Goal: Task Accomplishment & Management: Use online tool/utility

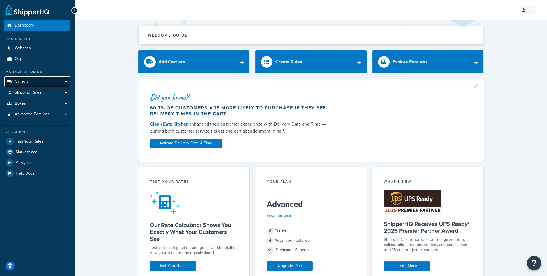
click at [45, 82] on link "Carriers" at bounding box center [37, 81] width 66 height 11
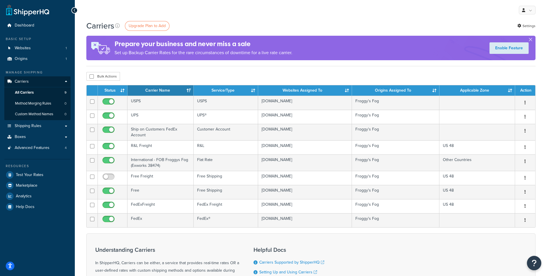
click at [37, 180] on div "Resources Test Your Rates Marketplace Analytics Help Docs" at bounding box center [37, 185] width 66 height 53
click at [37, 178] on link "Test Your Rates" at bounding box center [37, 175] width 66 height 10
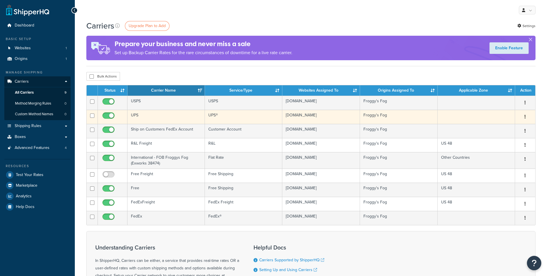
click at [147, 120] on td "UPS" at bounding box center [166, 117] width 77 height 14
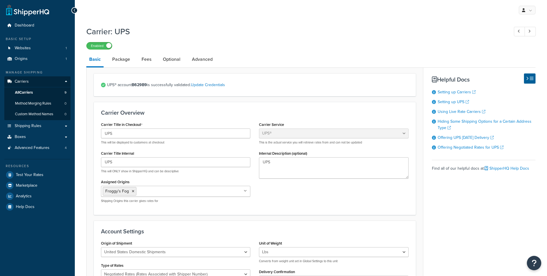
select select "ups"
click at [119, 62] on link "Package" at bounding box center [121, 59] width 24 height 14
select select "442578"
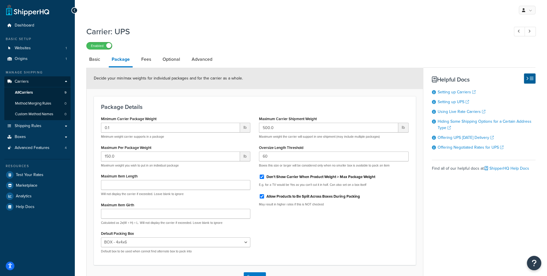
click at [207, 55] on link "Advanced" at bounding box center [202, 59] width 26 height 14
select select "false"
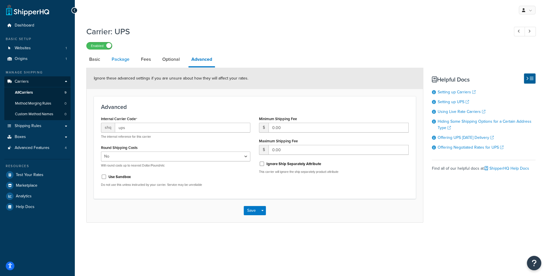
click at [114, 62] on link "Package" at bounding box center [121, 59] width 24 height 14
select select "442578"
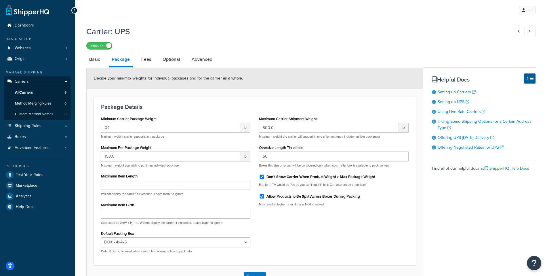
click at [301, 149] on label "Oversize Length Threshold" at bounding box center [281, 147] width 45 height 4
click at [301, 151] on input "60" at bounding box center [333, 156] width 149 height 10
click at [301, 149] on label "Oversize Length Threshold" at bounding box center [281, 147] width 45 height 4
click at [301, 151] on input "60" at bounding box center [333, 156] width 149 height 10
click at [301, 149] on label "Oversize Length Threshold" at bounding box center [281, 147] width 45 height 4
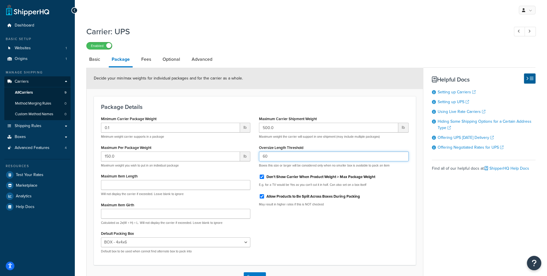
click at [301, 151] on input "60" at bounding box center [333, 156] width 149 height 10
drag, startPoint x: 308, startPoint y: 149, endPoint x: 260, endPoint y: 149, distance: 48.4
click at [260, 149] on div "Oversize Length Threshold 60 Boxes this size or larger will be considered only …" at bounding box center [333, 155] width 149 height 24
copy label "Oversize Length Threshold"
click at [274, 157] on input "60" at bounding box center [333, 156] width 149 height 10
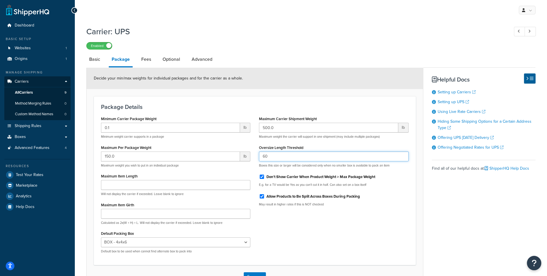
click at [274, 157] on input "60" at bounding box center [333, 156] width 149 height 10
click at [41, 175] on span "Test Your Rates" at bounding box center [30, 175] width 28 height 5
click at [293, 153] on input "60" at bounding box center [333, 156] width 149 height 10
type input "10000"
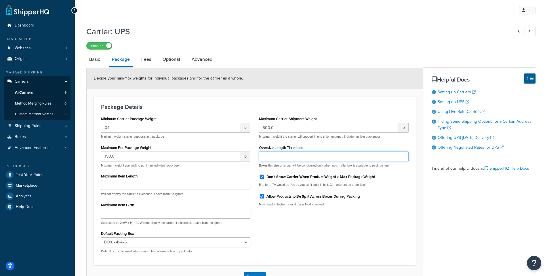
scroll to position [42, 0]
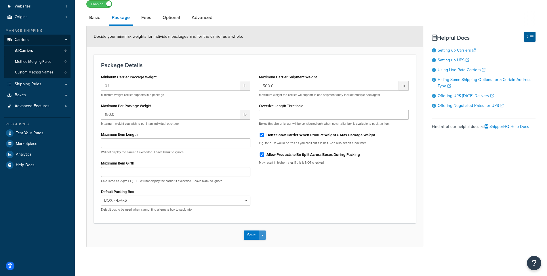
click at [266, 234] on button "Save Dropdown" at bounding box center [262, 234] width 7 height 9
click at [266, 239] on button "Save Dropdown" at bounding box center [262, 234] width 7 height 9
click at [265, 235] on button "Save Dropdown" at bounding box center [262, 234] width 7 height 9
click at [264, 244] on button "Save and Edit" at bounding box center [265, 246] width 42 height 12
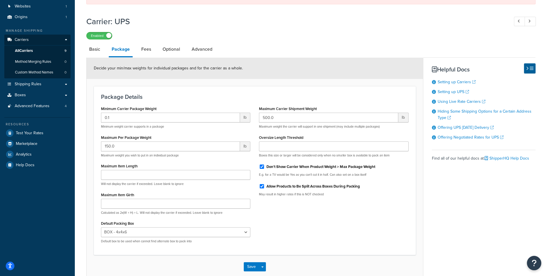
scroll to position [8, 0]
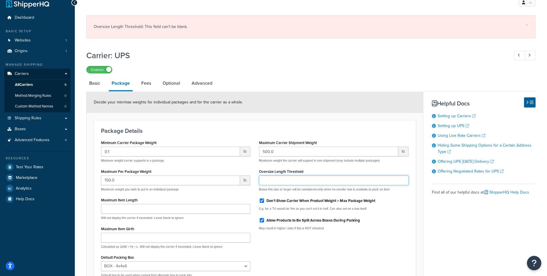
click at [291, 179] on input "Oversize Length Threshold" at bounding box center [333, 180] width 149 height 10
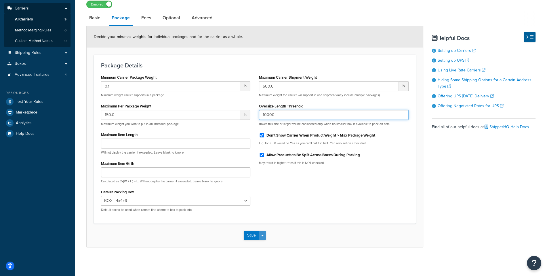
type input "10000"
click at [265, 236] on button "Save Dropdown" at bounding box center [262, 235] width 7 height 9
click at [265, 243] on button "Save and Edit" at bounding box center [265, 246] width 42 height 12
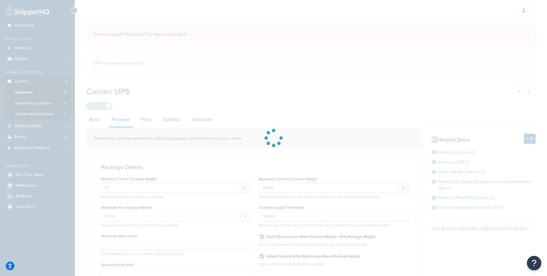
select select "442578"
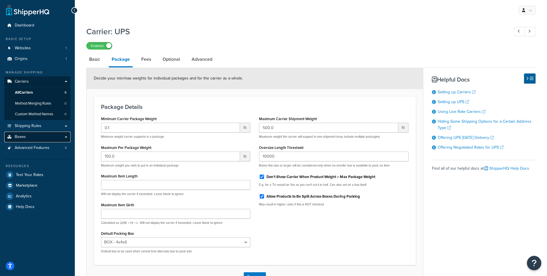
click at [44, 136] on link "Boxes" at bounding box center [37, 137] width 66 height 11
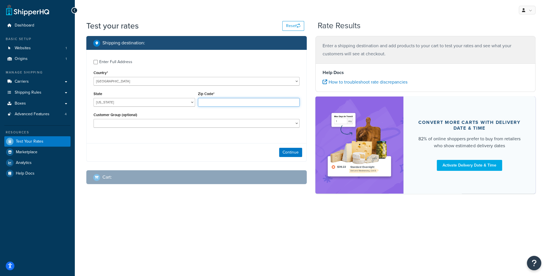
click at [225, 105] on input "Zip Code*" at bounding box center [249, 102] width 102 height 9
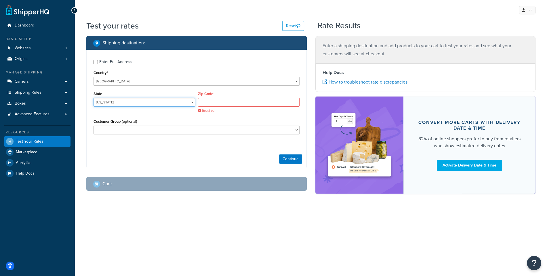
click at [94, 98] on select "Alabama Alaska American Samoa Arizona Arkansas Armed Forces Americas Armed Forc…" at bounding box center [145, 102] width 102 height 9
select select "CO"
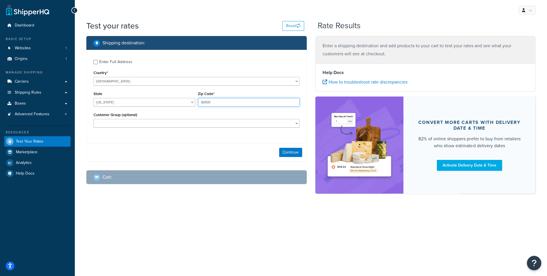
type input "80501"
click at [118, 62] on div "Enter Full Address" at bounding box center [115, 62] width 33 height 8
click at [98, 62] on input "Enter Full Address" at bounding box center [96, 62] width 4 height 4
checkbox input "true"
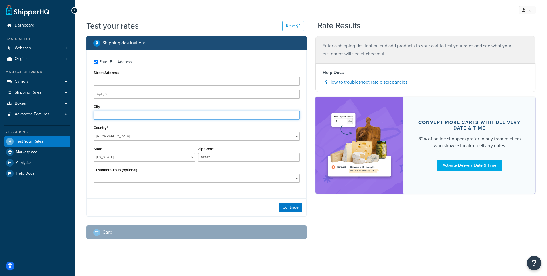
click at [107, 115] on input "City" at bounding box center [197, 115] width 206 height 9
type input "Longmont"
click at [297, 204] on button "Continue" at bounding box center [290, 207] width 23 height 9
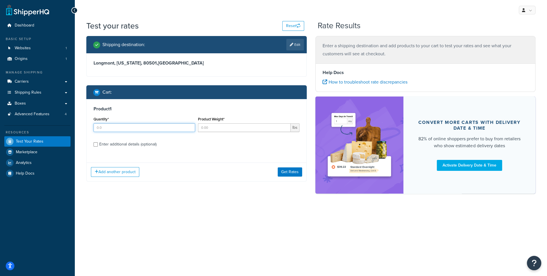
click at [157, 128] on input "Quantity*" at bounding box center [145, 127] width 102 height 9
type input "6"
type input "9"
click at [146, 138] on div "Product 1 Quantity* 6 Product Weight* 9 lbs Enter additional details (optional)" at bounding box center [197, 128] width 220 height 59
click at [143, 145] on div "Enter additional details (optional)" at bounding box center [127, 144] width 57 height 8
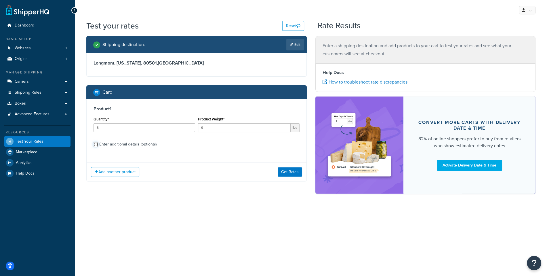
click at [98, 145] on input "Enter additional details (optional)" at bounding box center [96, 144] width 4 height 4
checkbox input "true"
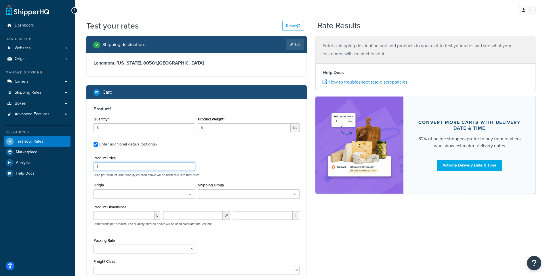
click at [124, 166] on input "1" at bounding box center [145, 166] width 102 height 9
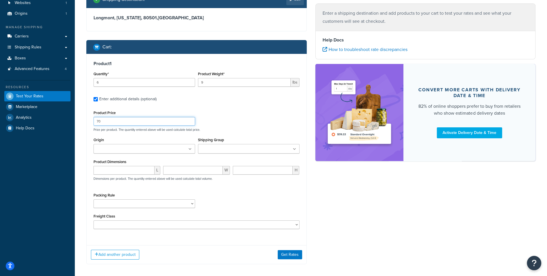
scroll to position [48, 0]
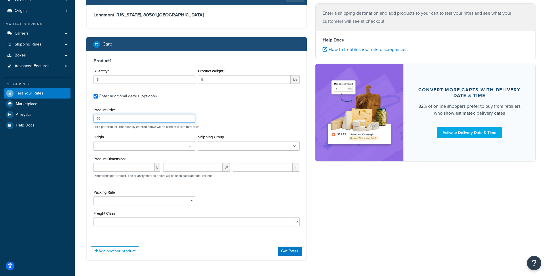
type input "70"
click at [262, 120] on div "Product Price 70 Price per product. The quantity entered above will be used cal…" at bounding box center [196, 117] width 209 height 23
select select "87745"
click option "ShipperHQ qb boxes" at bounding box center [0, 0] width 0 height 0
click at [259, 146] on ul at bounding box center [249, 146] width 102 height 10
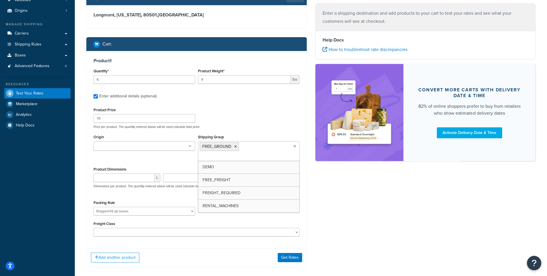
click at [255, 127] on p "Price per product. The quantity entered above will be used calculate total pric…" at bounding box center [196, 127] width 209 height 4
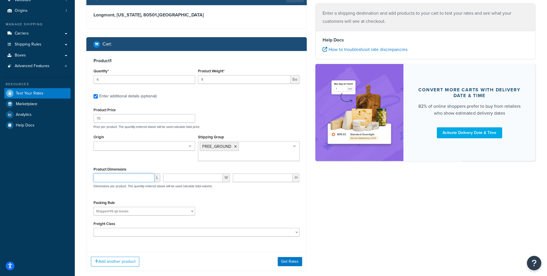
click at [124, 180] on input "number" at bounding box center [124, 177] width 61 height 9
click at [130, 179] on input "5.75" at bounding box center [124, 177] width 61 height 9
type input "5.75"
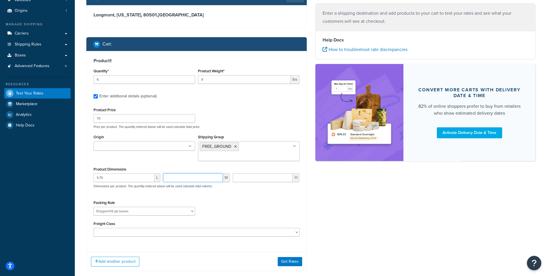
click at [211, 176] on input "number" at bounding box center [193, 177] width 60 height 9
paste input "5.75"
type input "5.75"
click at [261, 181] on input "number" at bounding box center [263, 177] width 60 height 9
type input "11.75"
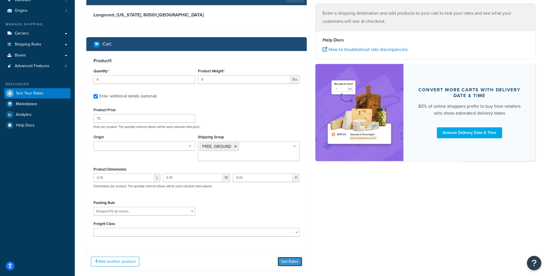
click at [295, 260] on button "Get Rates" at bounding box center [290, 261] width 24 height 9
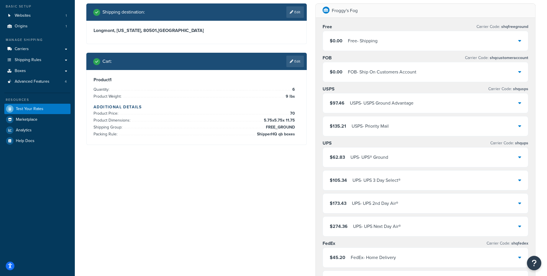
scroll to position [48, 0]
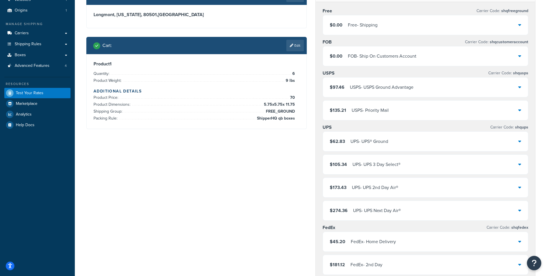
click at [414, 134] on div "$62.83 UPS - UPS® Ground" at bounding box center [426, 142] width 206 height 20
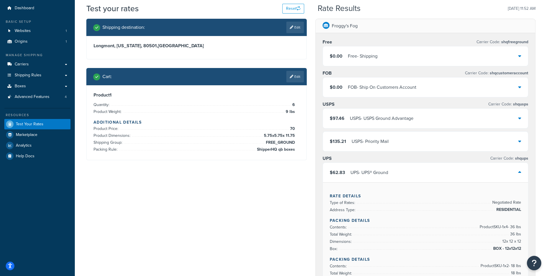
scroll to position [7, 0]
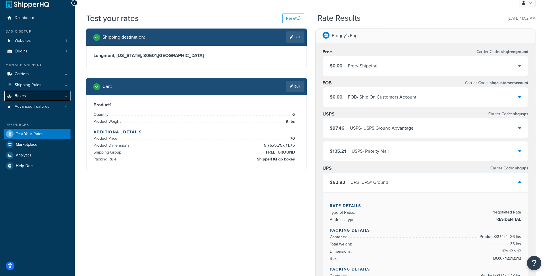
click at [31, 99] on link "Boxes" at bounding box center [37, 96] width 66 height 11
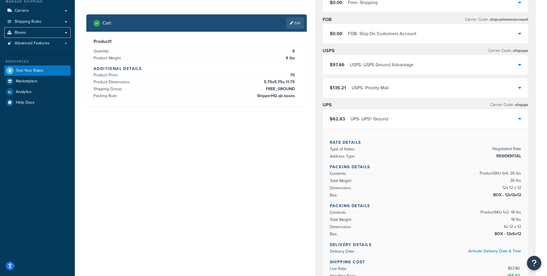
scroll to position [74, 0]
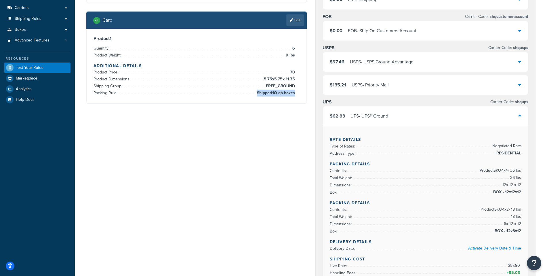
drag, startPoint x: 257, startPoint y: 94, endPoint x: 304, endPoint y: 94, distance: 47.8
click at [295, 94] on li "Packing Rule: ShipperHQ qb boxes" at bounding box center [195, 93] width 202 height 7
copy span "ShipperHQ qb boxes"
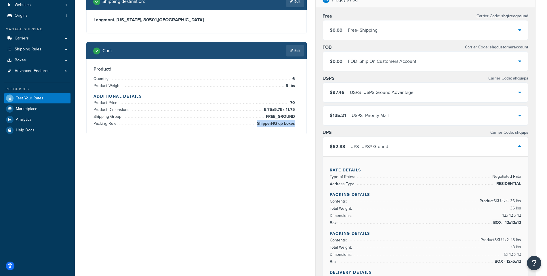
scroll to position [30, 0]
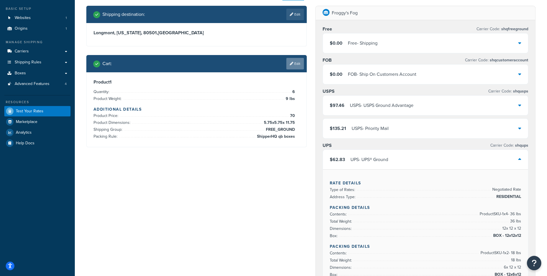
click at [288, 66] on link "Edit" at bounding box center [296, 64] width 18 height 12
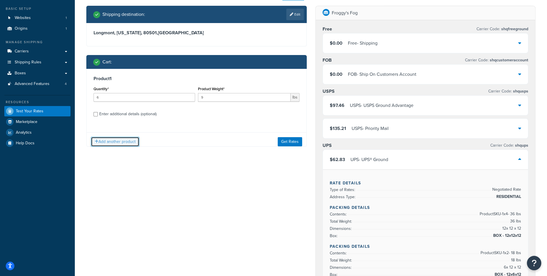
click at [127, 142] on button "Add another product" at bounding box center [115, 142] width 48 height 10
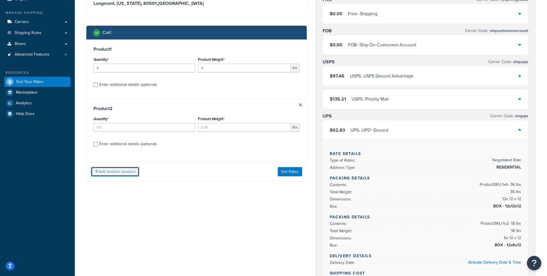
scroll to position [87, 0]
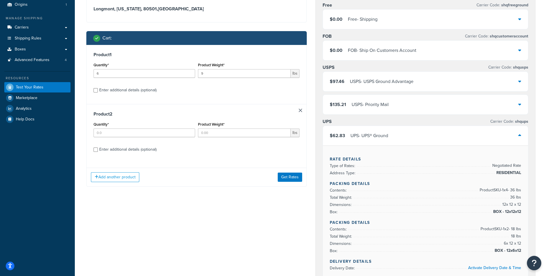
scroll to position [52, 0]
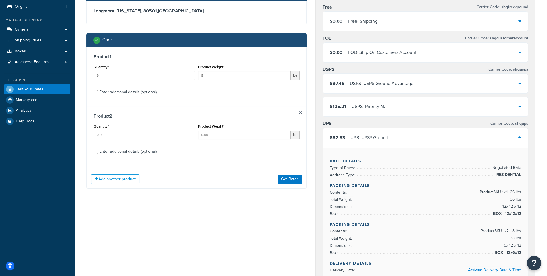
click at [156, 90] on div "Enter additional details (optional)" at bounding box center [127, 92] width 57 height 8
click at [98, 90] on input "Enter additional details (optional)" at bounding box center [96, 92] width 4 height 4
checkbox input "true"
select select "87745"
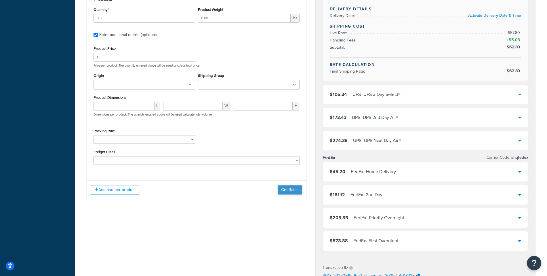
scroll to position [347, 0]
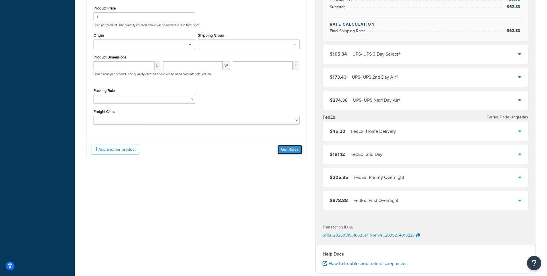
click at [292, 153] on button "Get Rates" at bounding box center [290, 149] width 24 height 9
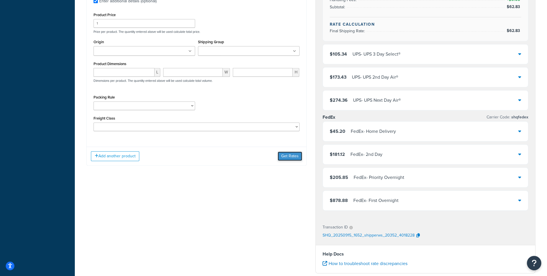
click at [291, 158] on button "Get Rates" at bounding box center [290, 155] width 24 height 9
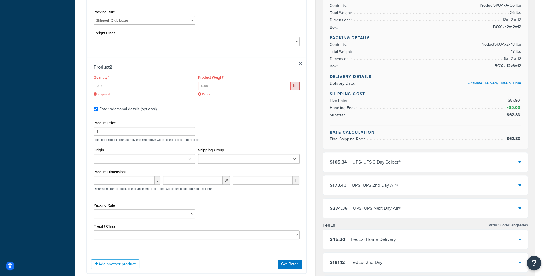
click at [300, 62] on link at bounding box center [300, 63] width 3 height 3
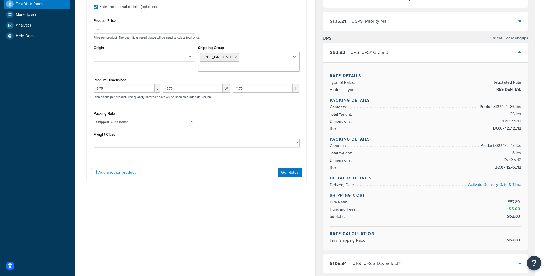
scroll to position [129, 0]
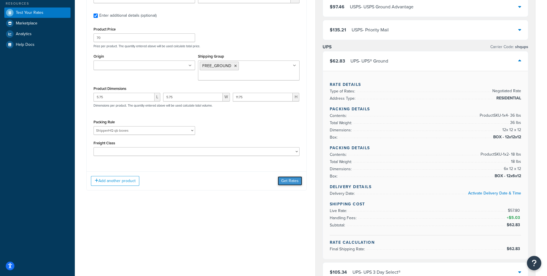
click at [290, 181] on button "Get Rates" at bounding box center [290, 180] width 24 height 9
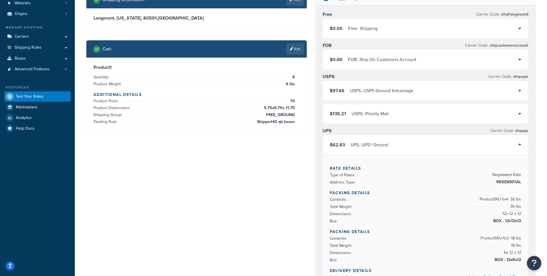
scroll to position [42, 0]
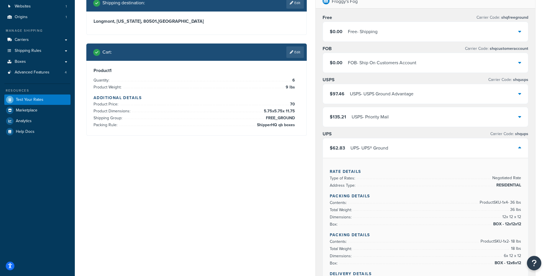
click at [379, 149] on div "UPS - UPS® Ground" at bounding box center [370, 148] width 38 height 8
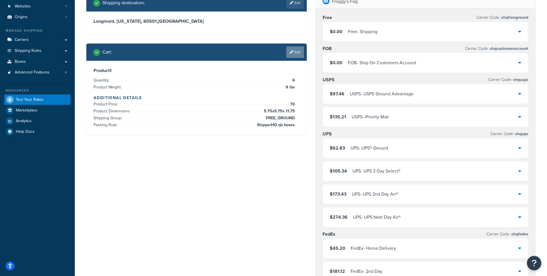
click at [296, 53] on link "Edit" at bounding box center [296, 52] width 18 height 12
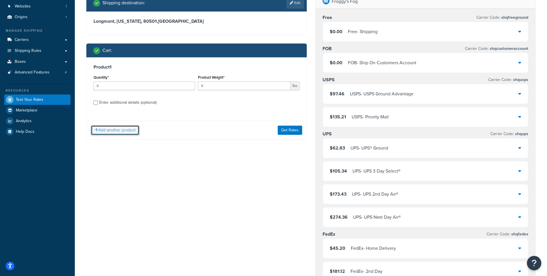
click at [124, 126] on button "Add another product" at bounding box center [115, 130] width 48 height 10
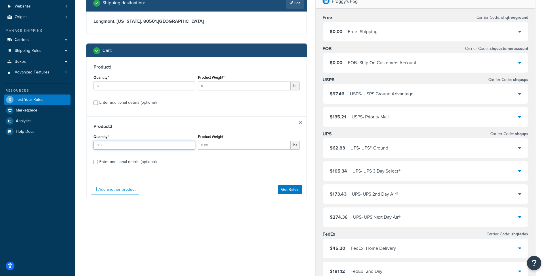
click at [137, 147] on input "Quantity*" at bounding box center [145, 145] width 102 height 9
type input "1"
type input "0.1133"
click at [141, 160] on div "Enter additional details (optional)" at bounding box center [127, 162] width 57 height 8
click at [98, 160] on input "Enter additional details (optional)" at bounding box center [96, 162] width 4 height 4
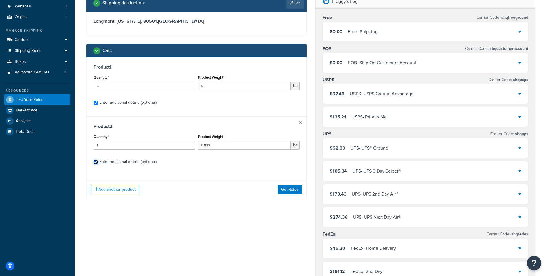
checkbox input "true"
select select "87745"
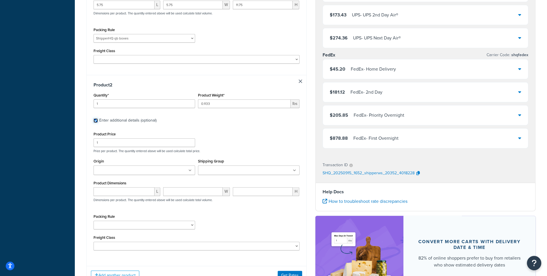
scroll to position [222, 0]
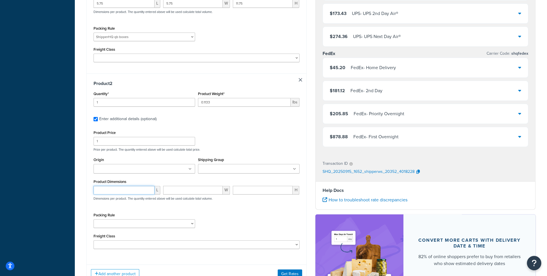
click at [118, 188] on input "number" at bounding box center [124, 190] width 61 height 9
click at [136, 193] on input "1.25" at bounding box center [124, 190] width 61 height 9
type input "1.25"
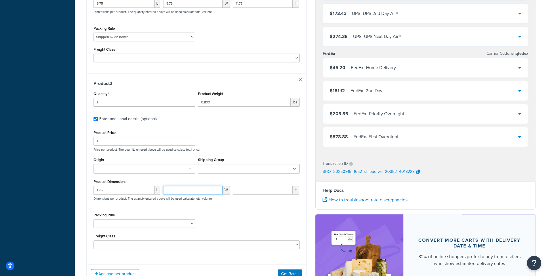
click at [190, 189] on input "number" at bounding box center [193, 190] width 60 height 9
paste input "1.25"
type input "1.25"
click at [245, 191] on input "number" at bounding box center [263, 190] width 60 height 9
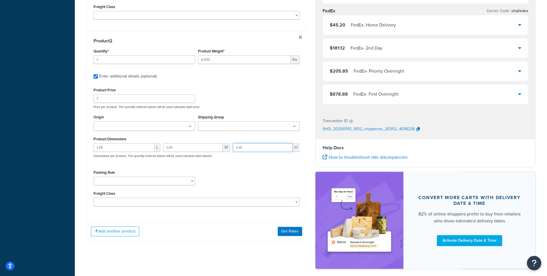
scroll to position [266, 0]
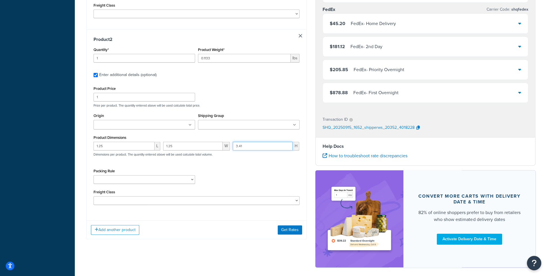
type input "3.41"
click at [232, 127] on input "Shipping Group" at bounding box center [225, 125] width 51 height 6
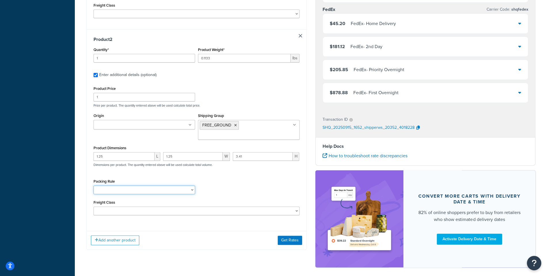
select select "87744"
click option "Shipper small item test" at bounding box center [0, 0] width 0 height 0
click at [251, 186] on div "Packing Rule Fobbles F3 Package Laser Swamp - Floor Package LASER-DRUM-PRO Ship…" at bounding box center [196, 187] width 209 height 21
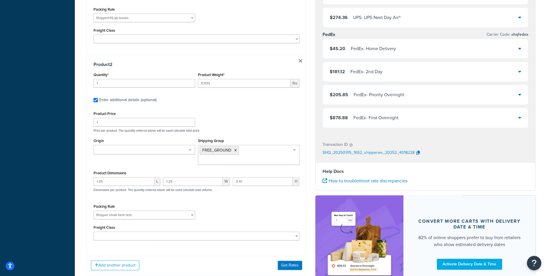
scroll to position [212, 0]
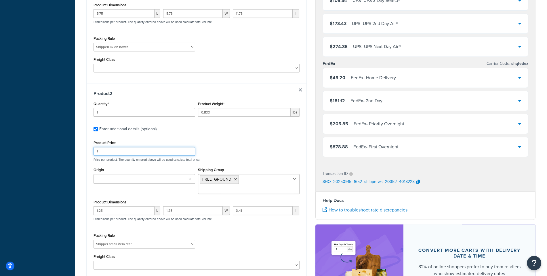
click at [110, 149] on input "1" at bounding box center [145, 151] width 102 height 9
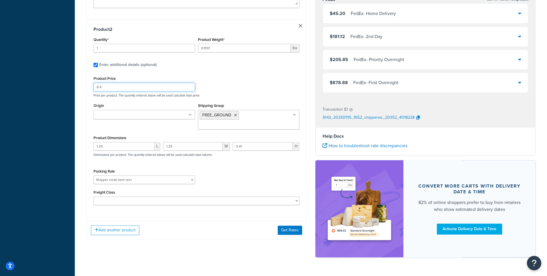
scroll to position [289, 0]
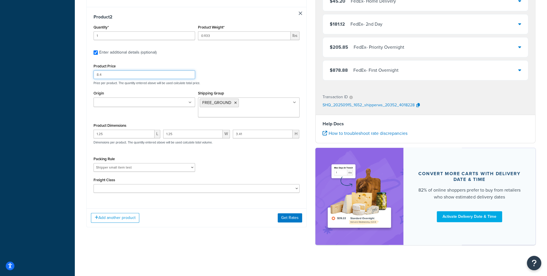
type input "8.4"
click at [285, 213] on div "Add another product Get Rates" at bounding box center [197, 217] width 220 height 19
click at [287, 216] on button "Get Rates" at bounding box center [290, 217] width 24 height 9
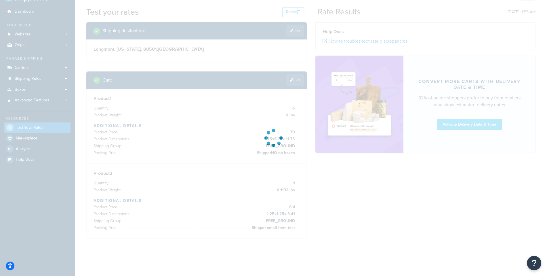
scroll to position [14, 0]
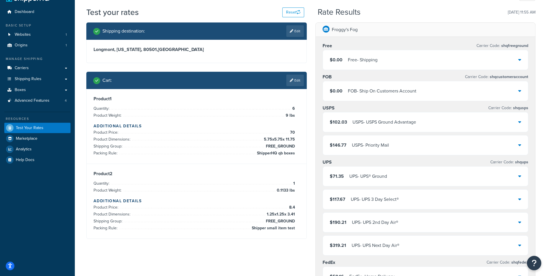
click at [363, 177] on div "UPS - UPS® Ground" at bounding box center [369, 176] width 38 height 8
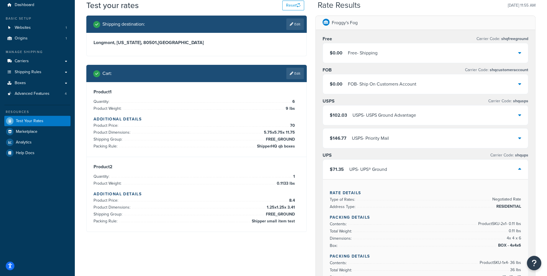
scroll to position [0, 0]
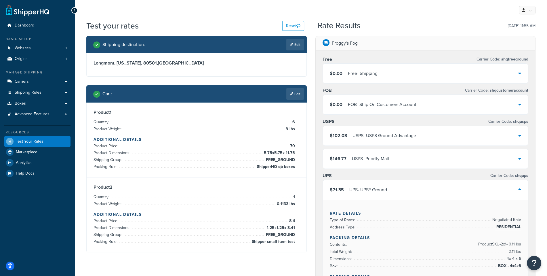
click at [297, 101] on div "Cart : Edit" at bounding box center [196, 93] width 221 height 17
click at [295, 98] on link "Edit" at bounding box center [296, 94] width 18 height 12
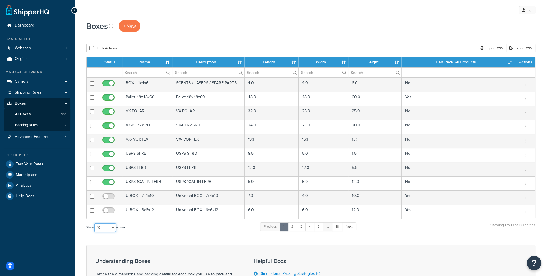
select select "1000"
click option "1000" at bounding box center [0, 0] width 0 height 0
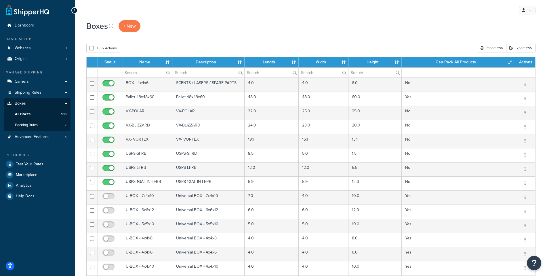
click at [285, 59] on th "Length" at bounding box center [272, 62] width 54 height 10
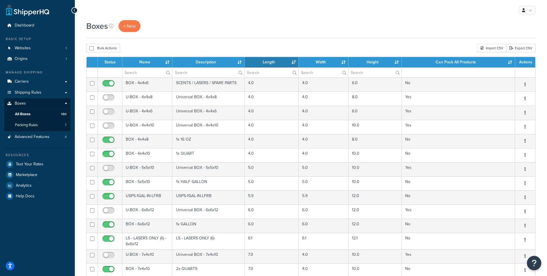
click at [285, 59] on th "Length" at bounding box center [272, 62] width 54 height 10
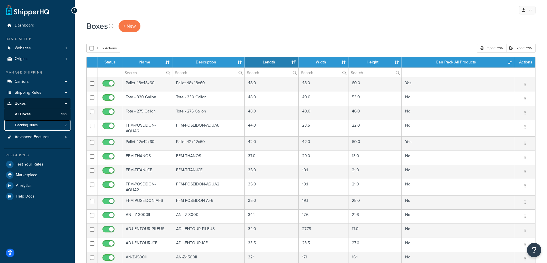
click at [54, 123] on link "Packing Rules 7" at bounding box center [37, 125] width 66 height 11
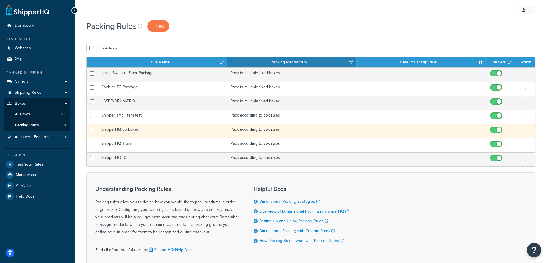
click at [132, 129] on td "ShipperHQ qb boxes" at bounding box center [162, 131] width 129 height 14
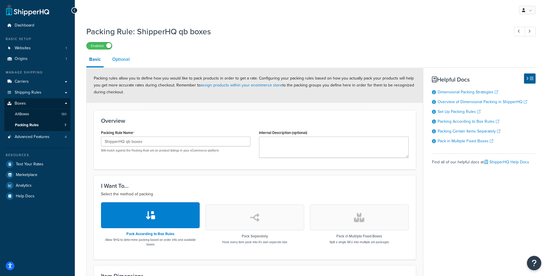
click at [130, 61] on link "Optional" at bounding box center [120, 59] width 23 height 14
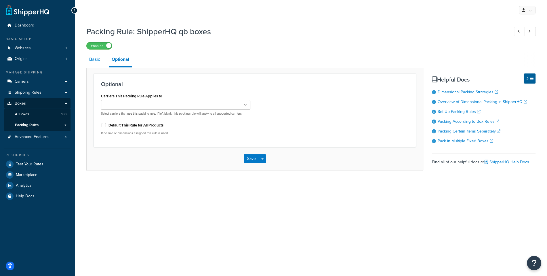
click at [91, 61] on link "Basic" at bounding box center [94, 59] width 17 height 14
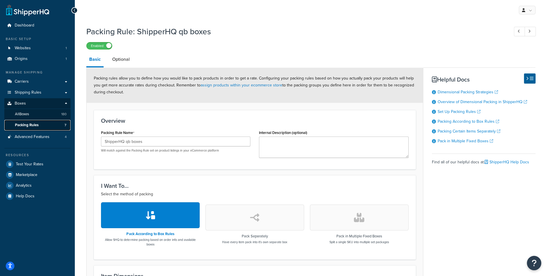
click at [54, 123] on link "Packing Rules 7" at bounding box center [37, 125] width 66 height 11
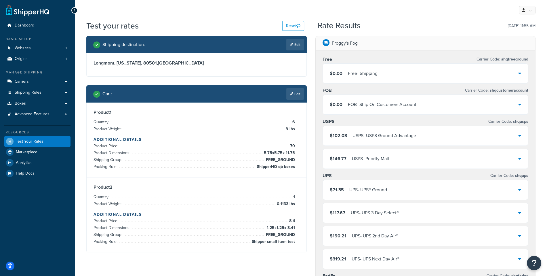
click at [380, 189] on div "UPS - UPS® Ground" at bounding box center [369, 190] width 38 height 8
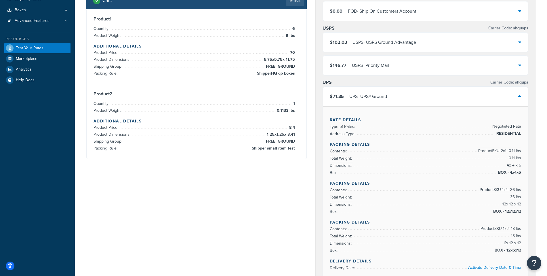
scroll to position [82, 0]
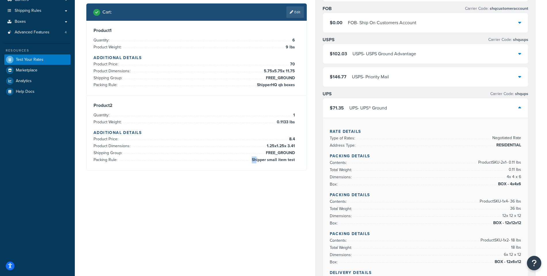
drag, startPoint x: 300, startPoint y: 159, endPoint x: 257, endPoint y: 159, distance: 42.6
click at [257, 159] on div "Product 2 Quantity: 1 Product Weight: 0.1133 lbs Additional Details Product Pri…" at bounding box center [197, 133] width 220 height 75
click at [257, 159] on span "Shipper small item test" at bounding box center [273, 159] width 45 height 7
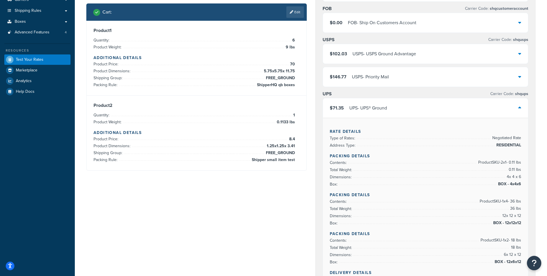
scroll to position [117, 0]
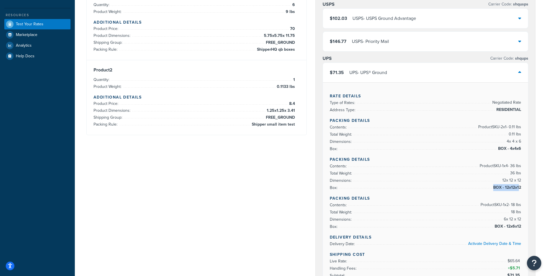
drag, startPoint x: 493, startPoint y: 186, endPoint x: 531, endPoint y: 186, distance: 38.3
click at [522, 186] on li "Box: BOX - 12x12x12" at bounding box center [426, 187] width 192 height 7
click at [526, 184] on div "Rate Details Type of Rates: Negotiated Rate Address Type: RESIDENTIAL Packing D…" at bounding box center [426, 195] width 206 height 227
drag, startPoint x: 528, startPoint y: 186, endPoint x: 498, endPoint y: 186, distance: 30.0
click at [498, 186] on div "Rate Details Type of Rates: Negotiated Rate Address Type: RESIDENTIAL Packing D…" at bounding box center [426, 195] width 206 height 227
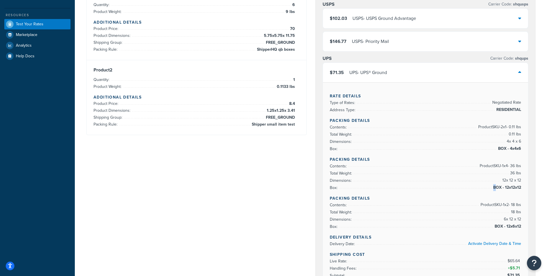
click at [498, 185] on span "BOX - 12x12x12" at bounding box center [506, 187] width 29 height 7
click at [510, 225] on span "BOX - 12x6x12" at bounding box center [508, 226] width 28 height 7
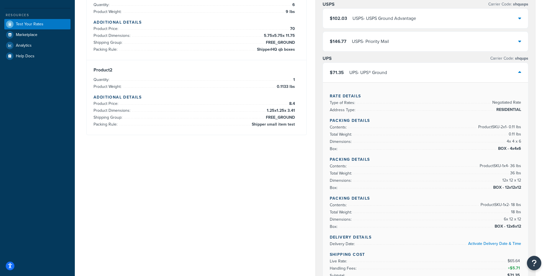
click at [510, 225] on span "BOX - 12x6x12" at bounding box center [508, 226] width 28 height 7
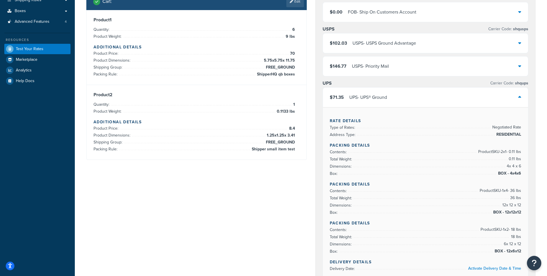
scroll to position [92, 0]
click at [493, 149] on span "Product SKU-2 x 1 - 0.11 lbs" at bounding box center [499, 152] width 44 height 7
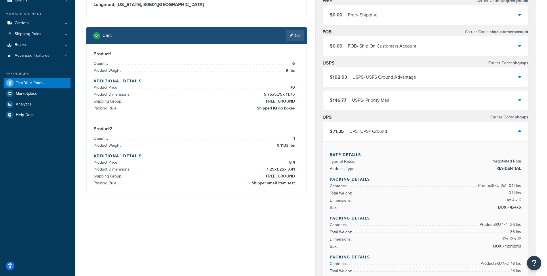
scroll to position [0, 0]
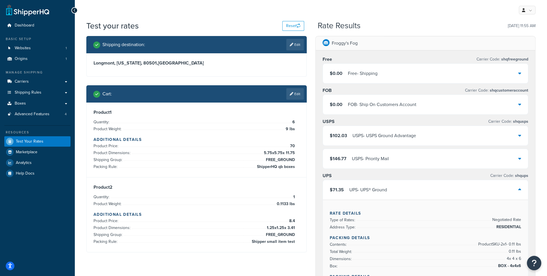
click at [33, 85] on link "Carriers" at bounding box center [37, 81] width 66 height 11
click at [293, 94] on icon at bounding box center [291, 93] width 3 height 3
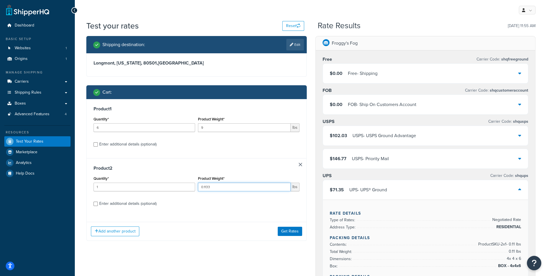
click at [209, 187] on input "0.1133" at bounding box center [244, 187] width 93 height 9
type input "0"
type input "1"
click at [289, 232] on button "Get Rates" at bounding box center [290, 231] width 24 height 9
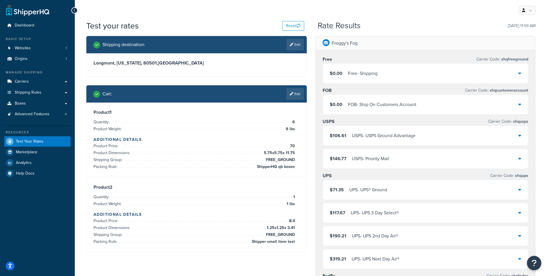
click at [437, 188] on div "$71.35 UPS - UPS® Ground" at bounding box center [426, 190] width 206 height 20
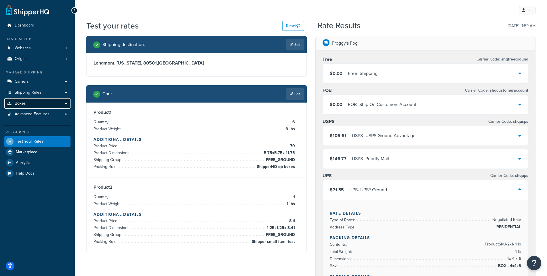
click at [32, 98] on link "Boxes" at bounding box center [37, 103] width 66 height 11
click at [33, 92] on span "Shipping Rules" at bounding box center [28, 92] width 27 height 5
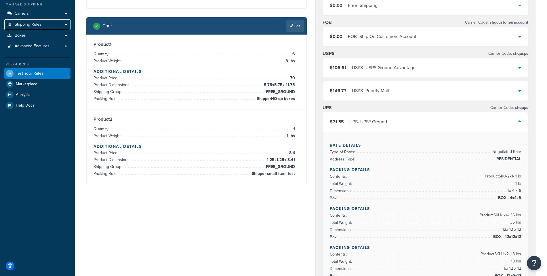
scroll to position [64, 0]
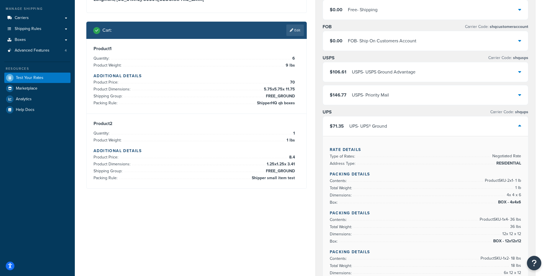
click at [300, 38] on div "Cart : Edit" at bounding box center [196, 30] width 221 height 17
click at [293, 30] on link "Edit" at bounding box center [296, 30] width 18 height 12
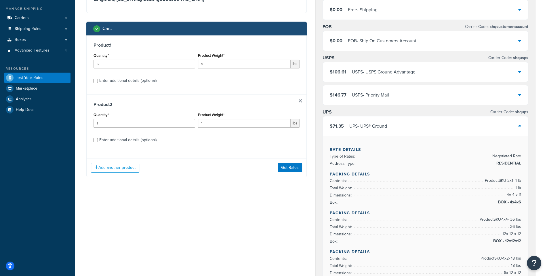
click at [155, 133] on div "Product 2 Quantity* 1 Product Weight* 1 lbs Enter additional details (optional)" at bounding box center [197, 123] width 220 height 59
click at [153, 137] on div "Enter additional details (optional)" at bounding box center [127, 140] width 57 height 8
click at [98, 138] on input "Enter additional details (optional)" at bounding box center [96, 140] width 4 height 4
checkbox input "true"
select select "87745"
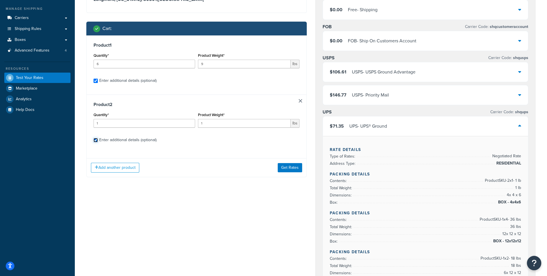
select select "87744"
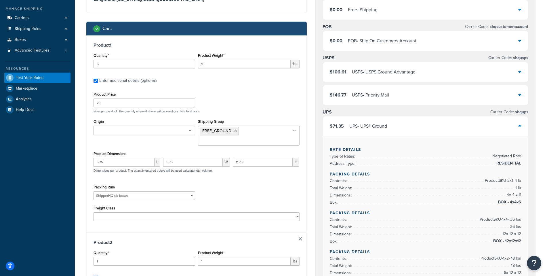
checkbox input "true"
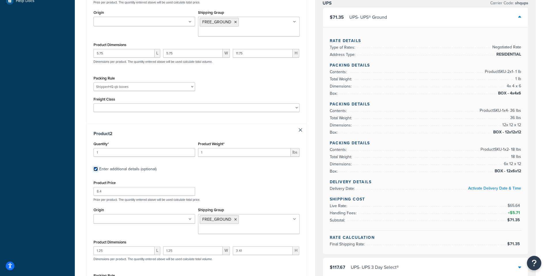
scroll to position [289, 0]
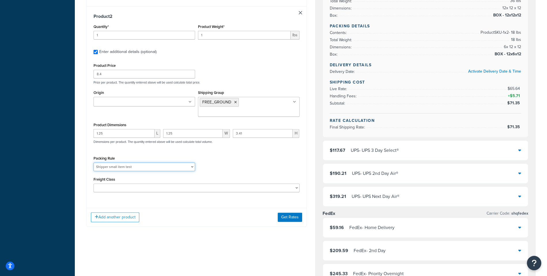
select select "87745"
click option "ShipperHQ qb boxes" at bounding box center [0, 0] width 0 height 0
click at [287, 219] on button "Get Rates" at bounding box center [290, 217] width 24 height 9
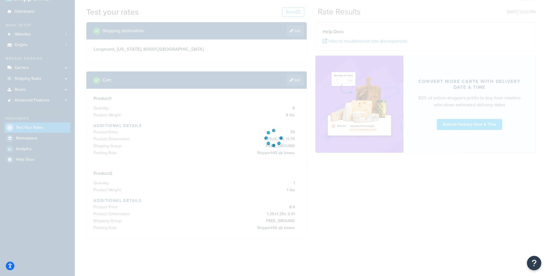
scroll to position [0, 0]
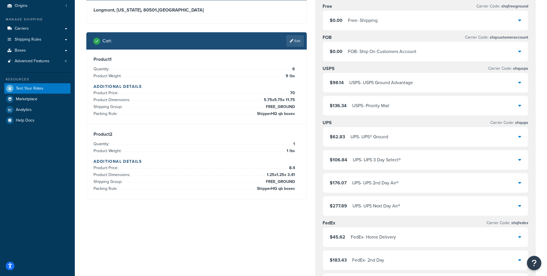
click at [398, 139] on div "$62.83 UPS - UPS® Ground" at bounding box center [426, 137] width 206 height 20
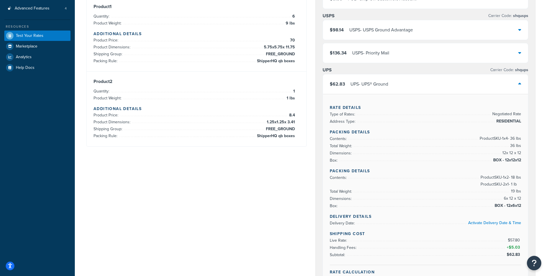
scroll to position [108, 0]
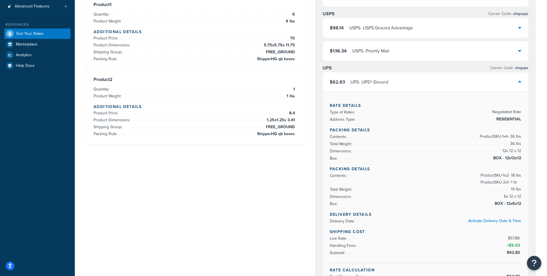
click at [404, 83] on div "$62.83 UPS - UPS® Ground" at bounding box center [426, 82] width 206 height 20
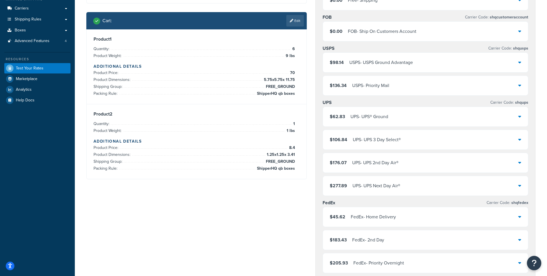
scroll to position [56, 0]
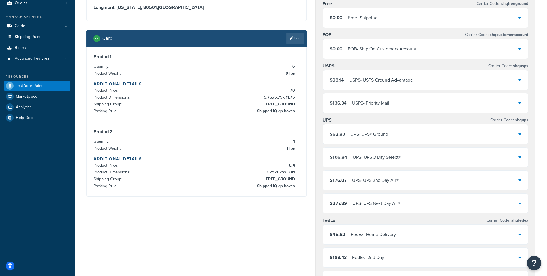
click at [295, 44] on div "Cart : Edit" at bounding box center [196, 38] width 221 height 17
click at [293, 40] on link "Edit" at bounding box center [296, 39] width 18 height 12
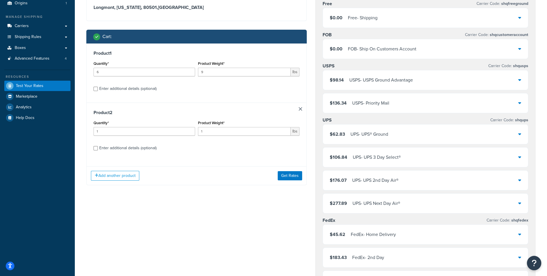
click at [136, 149] on div "Enter additional details (optional)" at bounding box center [127, 148] width 57 height 8
click at [98, 149] on input "Enter additional details (optional)" at bounding box center [96, 148] width 4 height 4
checkbox input "true"
select select "87745"
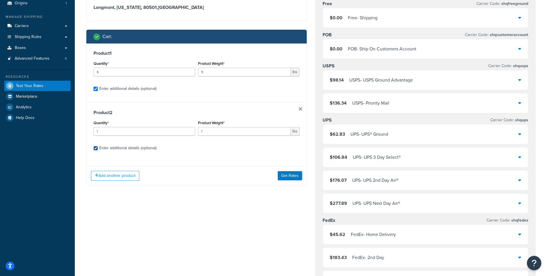
select select "87745"
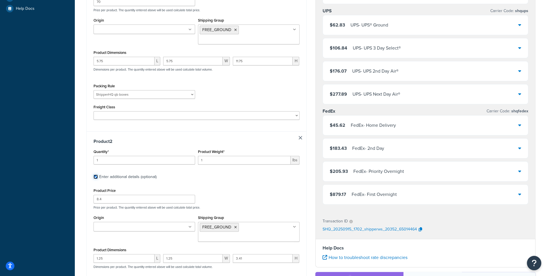
scroll to position [289, 0]
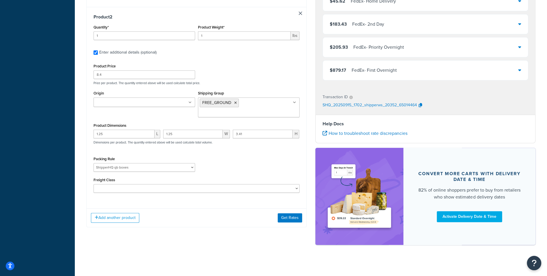
click at [175, 162] on div "Packing Rule Fobbles F3 Package Laser Swamp - Floor Package LASER-DRUM-PRO Ship…" at bounding box center [145, 163] width 102 height 17
click at [289, 220] on button "Get Rates" at bounding box center [290, 217] width 24 height 9
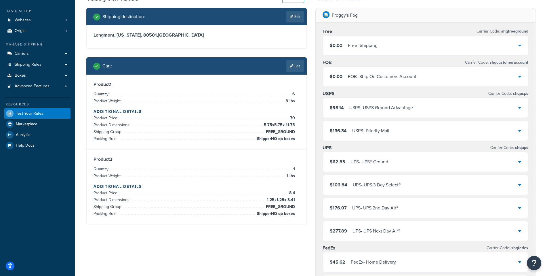
scroll to position [61, 0]
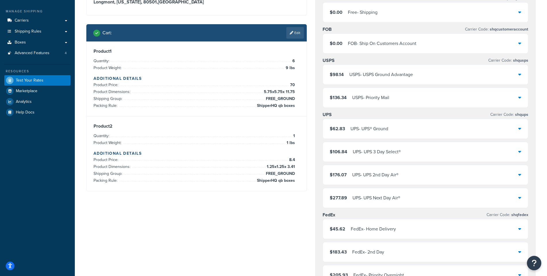
click at [460, 119] on div "$62.83 UPS - UPS® Ground" at bounding box center [426, 129] width 206 height 20
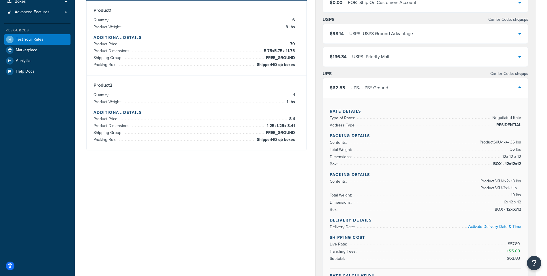
scroll to position [81, 0]
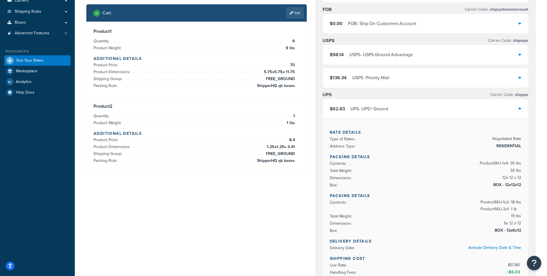
click at [285, 162] on span "ShipperHQ qb boxes" at bounding box center [275, 160] width 39 height 7
click at [297, 14] on link "Edit" at bounding box center [296, 13] width 18 height 12
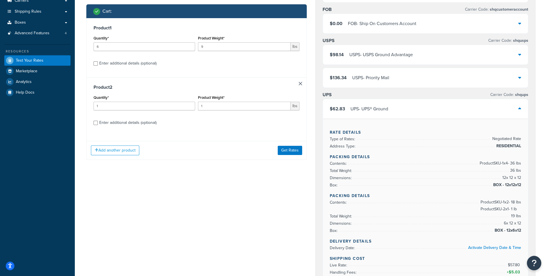
click at [279, 140] on div "Product 1 Quantity* 6 Product Weight* 9 lbs Enter additional details (optional)…" at bounding box center [196, 89] width 221 height 142
click at [284, 151] on button "Get Rates" at bounding box center [290, 150] width 24 height 9
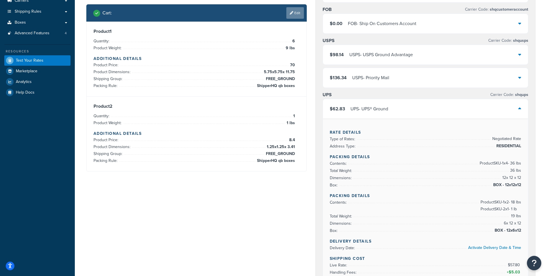
click at [299, 8] on link "Edit" at bounding box center [296, 13] width 18 height 12
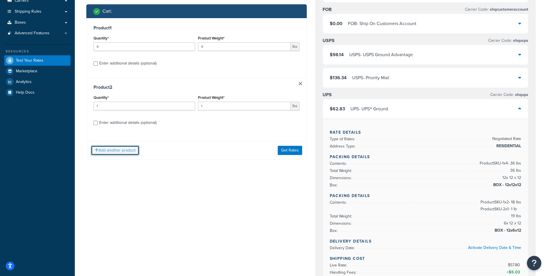
click at [126, 148] on button "Add another product" at bounding box center [115, 150] width 48 height 10
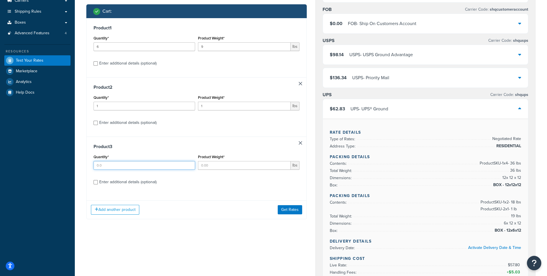
click at [167, 164] on input "Quantity*" at bounding box center [145, 165] width 102 height 9
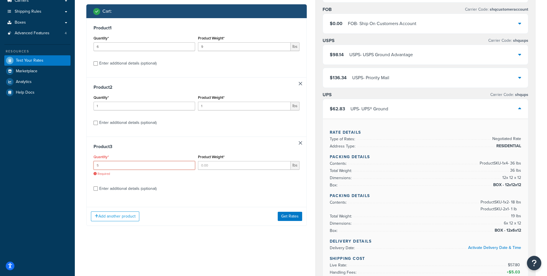
type input "5"
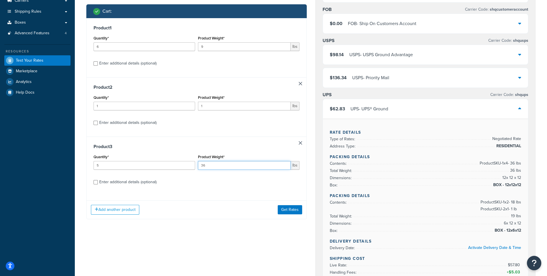
type input "36"
click at [143, 176] on div "Product 3 Quantity* 5 Product Weight* 36 lbs Enter additional details (optional)" at bounding box center [197, 166] width 220 height 59
click at [141, 179] on div "Enter additional details (optional)" at bounding box center [127, 182] width 57 height 8
click at [98, 180] on input "Enter additional details (optional)" at bounding box center [96, 182] width 4 height 4
checkbox input "true"
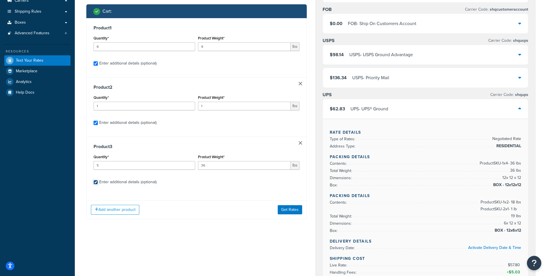
checkbox input "true"
select select "87745"
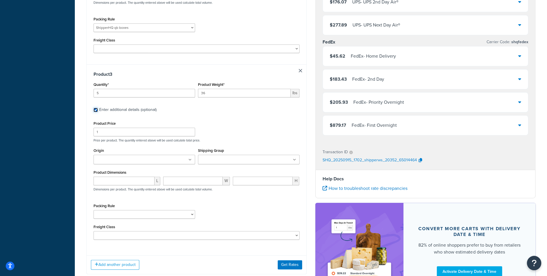
scroll to position [430, 0]
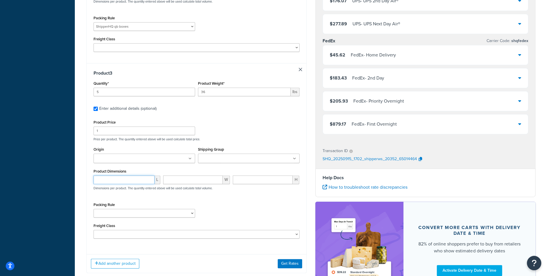
click at [123, 179] on input "number" at bounding box center [124, 179] width 61 height 9
type input "11.75"
click at [136, 132] on input "1" at bounding box center [145, 130] width 102 height 9
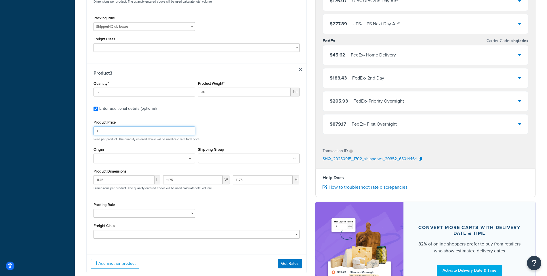
click at [136, 132] on input "1" at bounding box center [145, 130] width 102 height 9
type input "70"
click at [240, 160] on input "Shipping Group" at bounding box center [225, 159] width 51 height 6
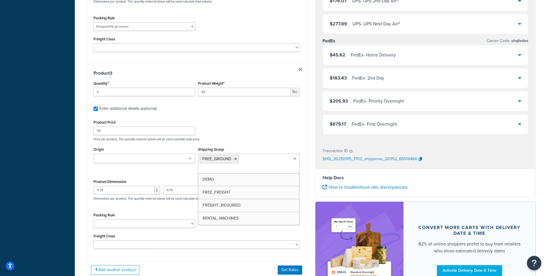
click at [247, 130] on div "Product Price 70 Price per product. The quantity entered above will be used cal…" at bounding box center [196, 129] width 209 height 23
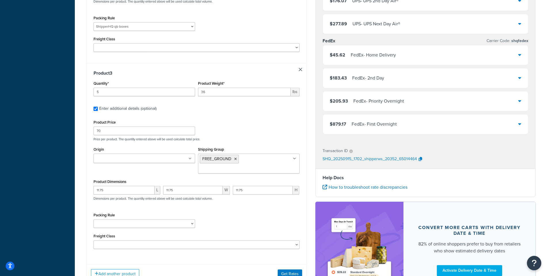
scroll to position [482, 0]
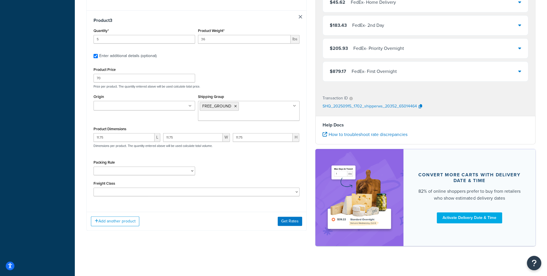
click at [150, 177] on div "Packing Rule Fobbles F3 Package Laser Swamp - Floor Package LASER-DRUM-PRO Ship…" at bounding box center [144, 168] width 105 height 21
select select "87747"
click option "ShipperHQ BF" at bounding box center [0, 0] width 0 height 0
click at [293, 214] on div "Add another product Get Rates" at bounding box center [197, 221] width 220 height 19
click at [290, 217] on button "Get Rates" at bounding box center [290, 221] width 24 height 9
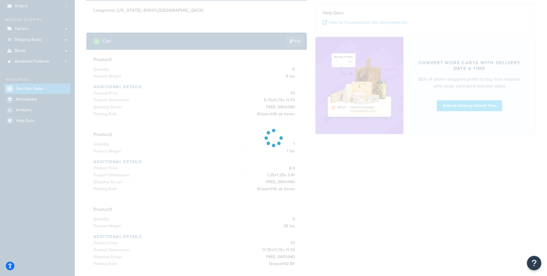
scroll to position [52, 0]
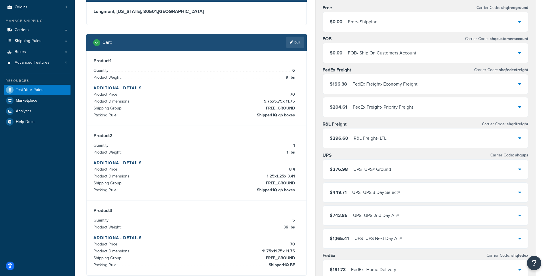
click at [405, 164] on div "$276.98 UPS - UPS® Ground" at bounding box center [426, 170] width 206 height 20
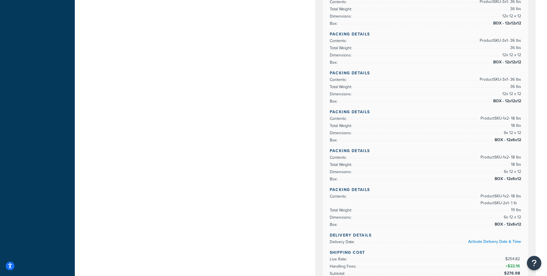
scroll to position [354, 0]
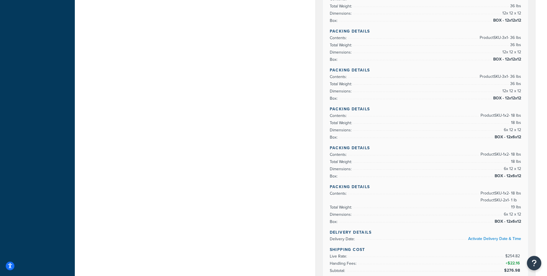
click at [507, 198] on span "Product SKU-1 x 2 - 18 lbs Product SKU-2 x 1 - 1 lb" at bounding box center [501, 197] width 42 height 14
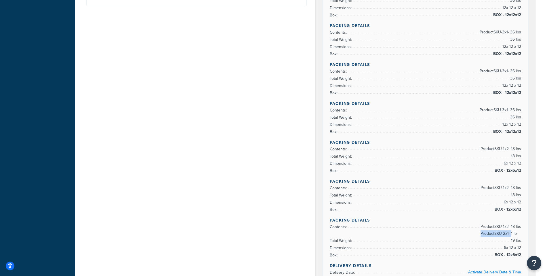
scroll to position [317, 0]
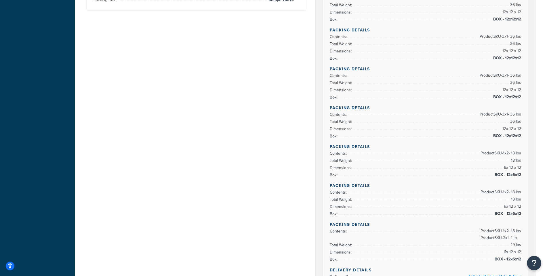
click at [502, 230] on span "Product SKU-1 x 2 - 18 lbs Product SKU-2 x 1 - 1 lb" at bounding box center [501, 235] width 42 height 14
click at [502, 236] on span "Product SKU-1 x 2 - 18 lbs Product SKU-2 x 1 - 1 lb" at bounding box center [501, 235] width 42 height 14
click at [510, 168] on span "6 x 12 x 12" at bounding box center [512, 167] width 19 height 7
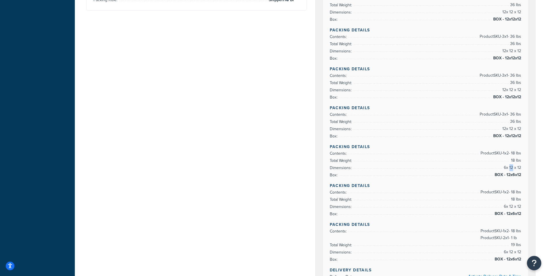
click at [510, 168] on span "6 x 12 x 12" at bounding box center [512, 167] width 19 height 7
click at [510, 150] on span "Product SKU-1 x 2 - 18 lbs" at bounding box center [501, 153] width 42 height 7
drag, startPoint x: 508, startPoint y: 150, endPoint x: 498, endPoint y: 149, distance: 10.7
click at [498, 150] on span "Product SKU-1 x 2 - 18 lbs" at bounding box center [501, 153] width 42 height 7
click at [503, 133] on span "BOX - 12x12x12" at bounding box center [506, 135] width 29 height 7
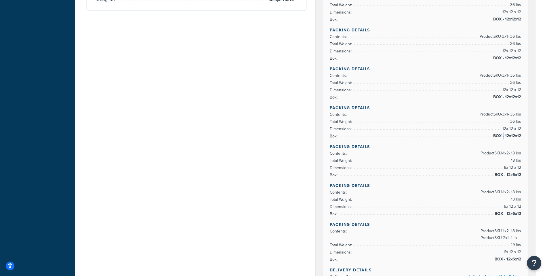
click at [503, 133] on span "BOX - 12x12x12" at bounding box center [506, 135] width 29 height 7
click at [505, 174] on span "BOX - 12x6x12" at bounding box center [508, 174] width 28 height 7
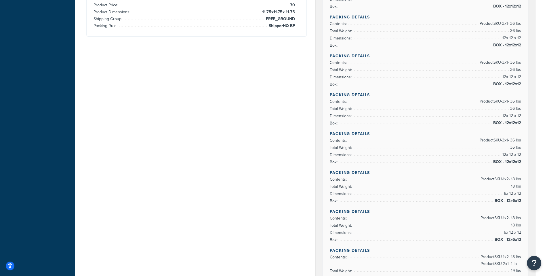
scroll to position [295, 0]
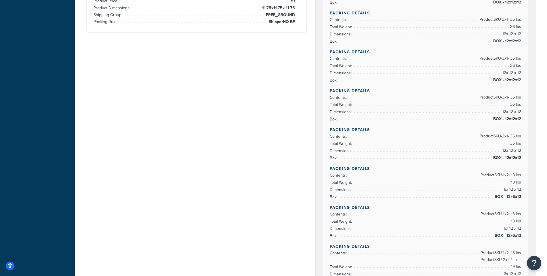
click at [516, 193] on span "BOX - 12x6x12" at bounding box center [508, 196] width 28 height 7
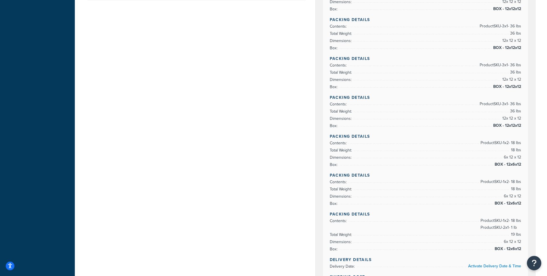
scroll to position [378, 0]
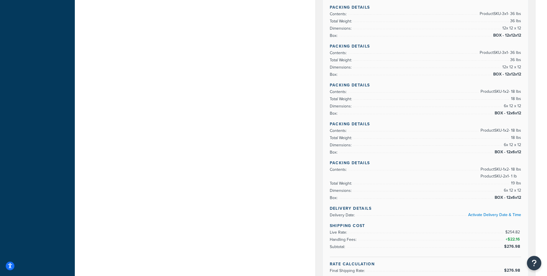
click at [508, 194] on span "BOX - 12x6x12" at bounding box center [508, 197] width 28 height 7
click at [513, 144] on span "6 x 12 x 12" at bounding box center [512, 144] width 19 height 7
click at [510, 110] on span "BOX - 12x6x12" at bounding box center [508, 113] width 28 height 7
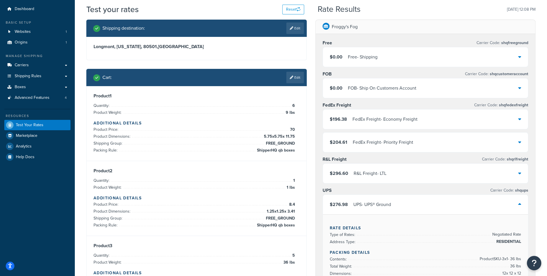
scroll to position [69, 0]
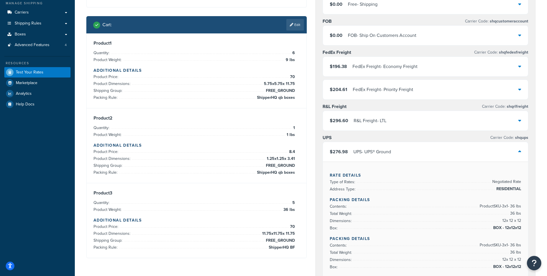
click at [364, 145] on div "$276.98 UPS - UPS® Ground" at bounding box center [426, 152] width 206 height 20
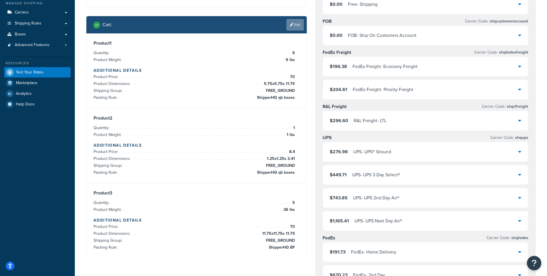
click at [297, 29] on link "Edit" at bounding box center [296, 25] width 18 height 12
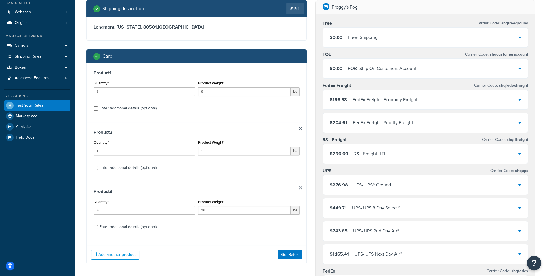
click at [143, 164] on div "Enter additional details (optional)" at bounding box center [127, 168] width 57 height 8
click at [98, 166] on input "Enter additional details (optional)" at bounding box center [96, 168] width 4 height 4
checkbox input "true"
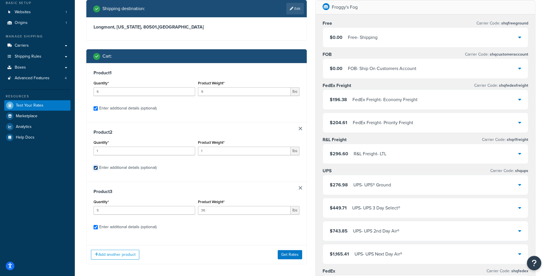
select select "87745"
select select "87747"
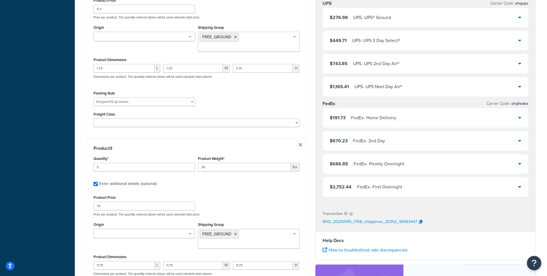
scroll to position [474, 0]
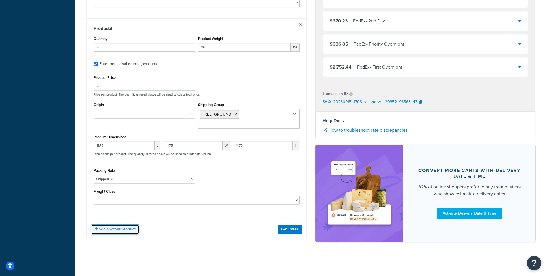
click at [125, 230] on button "Add another product" at bounding box center [115, 229] width 48 height 10
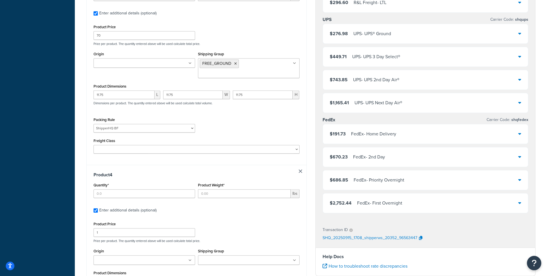
scroll to position [526, 0]
click at [164, 192] on input "Quantity*" at bounding box center [145, 192] width 102 height 9
type input "1"
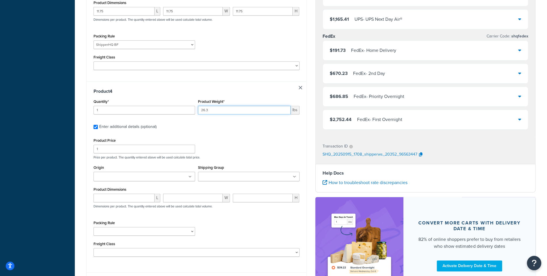
scroll to position [615, 0]
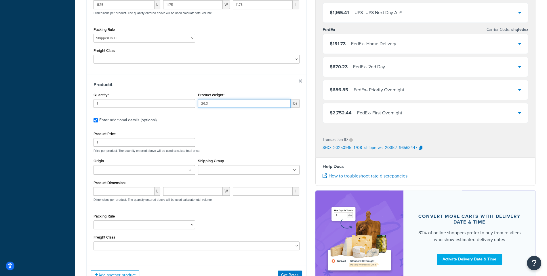
type input "26.3"
select select "87746"
click option "ShipperHQ Titan" at bounding box center [0, 0] width 0 height 0
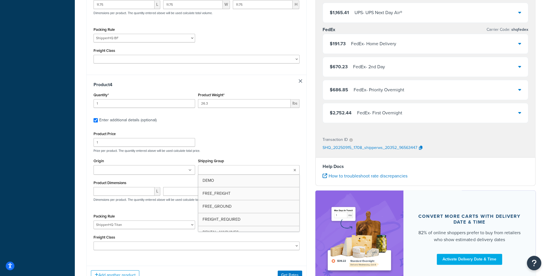
click at [243, 172] on input "Shipping Group" at bounding box center [225, 170] width 51 height 6
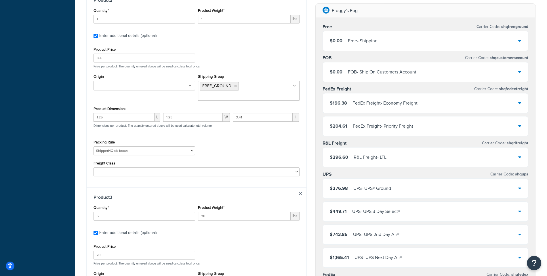
scroll to position [301, 0]
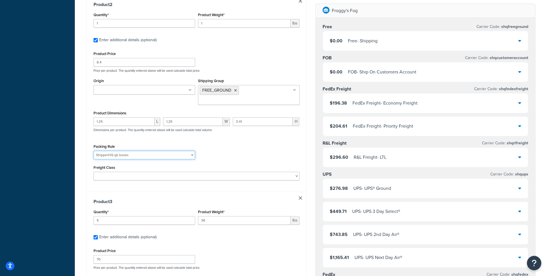
select select "87744"
click option "Shipper small item test" at bounding box center [0, 0] width 0 height 0
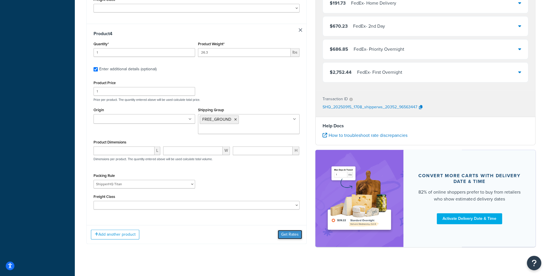
click at [287, 235] on button "Get Rates" at bounding box center [290, 234] width 24 height 9
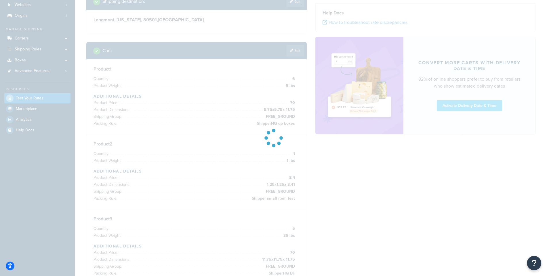
scroll to position [0, 0]
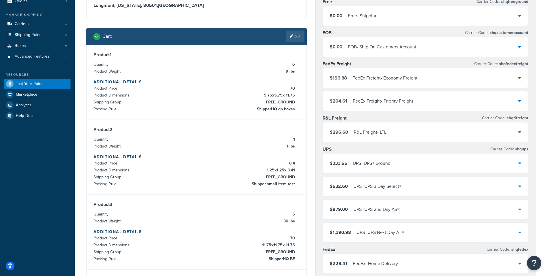
click at [390, 168] on div "$333.55 UPS - UPS® Ground" at bounding box center [426, 164] width 206 height 20
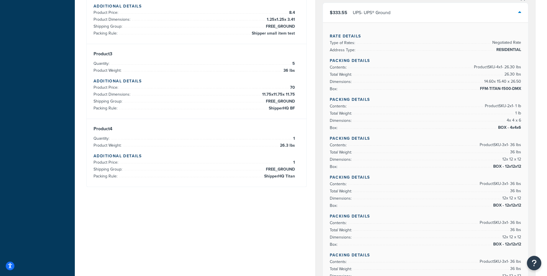
scroll to position [208, 0]
click at [499, 86] on span "FFM-TITAN-1500-DMX" at bounding box center [500, 89] width 43 height 7
click at [502, 125] on span "BOX - 4x4x6" at bounding box center [509, 128] width 24 height 7
click at [515, 164] on span "BOX - 12x12x12" at bounding box center [506, 167] width 29 height 7
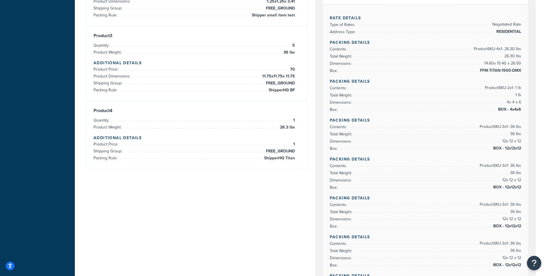
click at [514, 162] on span "Product SKU-3 x 1 - 36 lbs" at bounding box center [500, 165] width 43 height 7
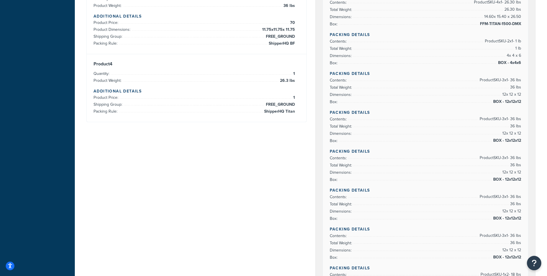
click at [514, 162] on span "36 lbs" at bounding box center [515, 165] width 12 height 7
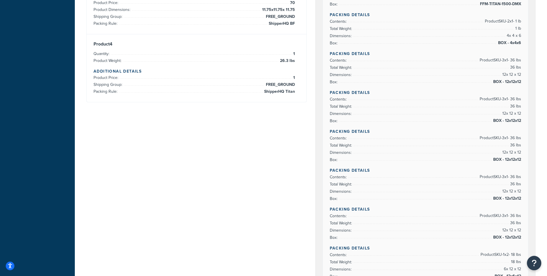
click at [513, 183] on span "36 lbs" at bounding box center [515, 184] width 12 height 7
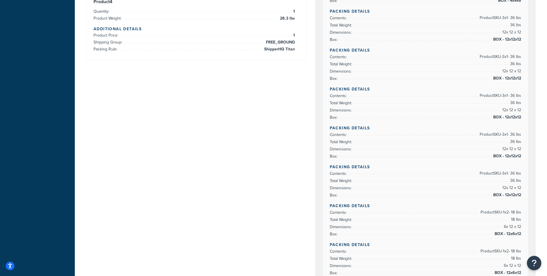
click at [512, 209] on span "Product SKU-1 x 2 - 18 lbs" at bounding box center [501, 212] width 42 height 7
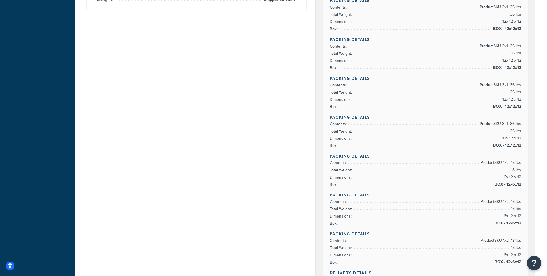
click at [511, 209] on li "Total Weight: 18 lbs" at bounding box center [426, 208] width 192 height 7
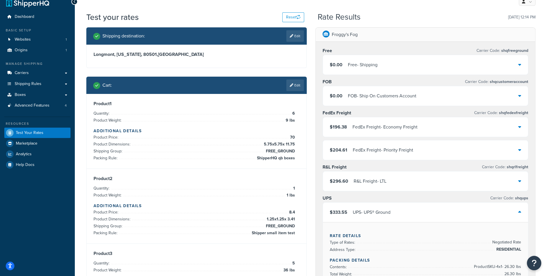
scroll to position [13, 0]
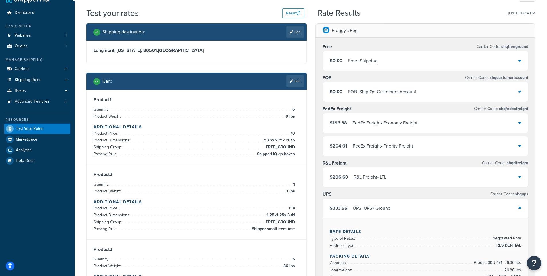
click at [470, 213] on div "$333.55 UPS - UPS® Ground" at bounding box center [426, 208] width 206 height 20
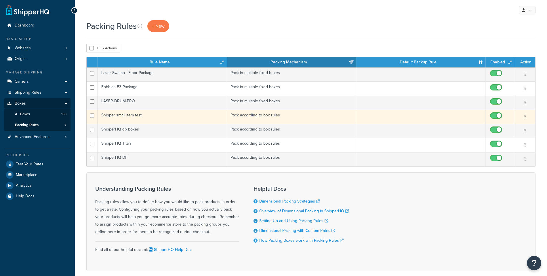
click at [166, 120] on td "Shipper small item test" at bounding box center [162, 117] width 129 height 14
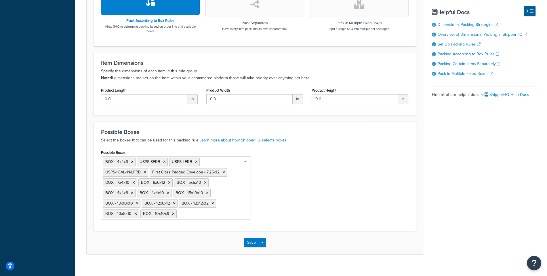
scroll to position [213, 0]
click at [199, 239] on div "Save Save Dropdown Save and Edit Save and Duplicate Save and Create New" at bounding box center [255, 242] width 337 height 24
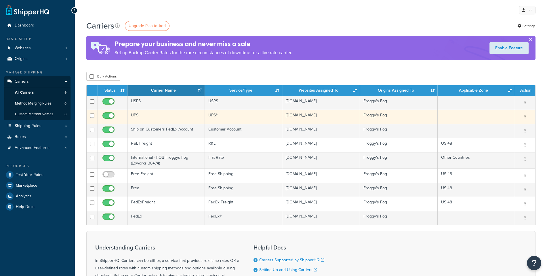
click at [167, 115] on td "UPS" at bounding box center [166, 117] width 77 height 14
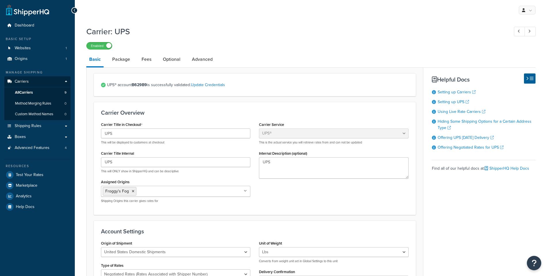
select select "ups"
click at [130, 60] on link "Package" at bounding box center [121, 59] width 24 height 14
select select "442578"
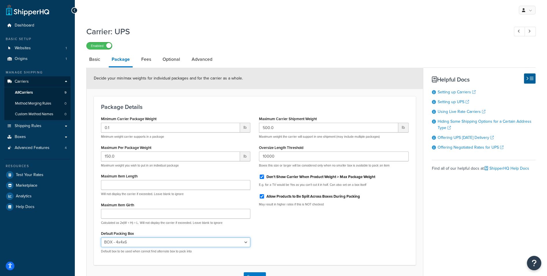
click at [101, 237] on select "N/A BOX - 4x4x6 VX-POLAR VX-BLIZZARD VX- VORTEX USPS-SFRB USPS-LFRB USPS-1GAL-I…" at bounding box center [175, 242] width 149 height 10
click at [292, 236] on div "Minimum Carrier Package Weight 0.1 lb Minimum weight carrier supports in a pack…" at bounding box center [255, 186] width 317 height 143
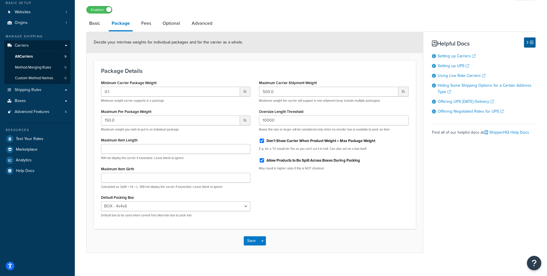
scroll to position [39, 0]
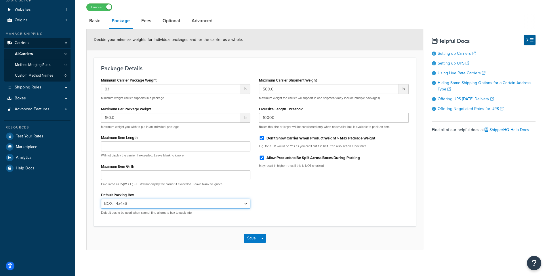
click at [101, 199] on select "N/A BOX - 4x4x6 VX-POLAR VX-BLIZZARD VX- VORTEX USPS-SFRB USPS-LFRB USPS-1GAL-I…" at bounding box center [175, 204] width 149 height 10
select select
click option "N/A" at bounding box center [0, 0] width 0 height 0
click at [264, 237] on button "Save Dropdown" at bounding box center [262, 238] width 7 height 9
click at [265, 247] on button "Save and Edit" at bounding box center [265, 249] width 42 height 12
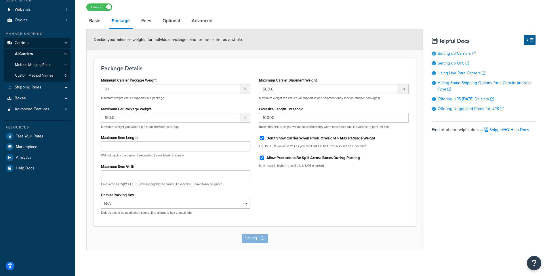
scroll to position [0, 0]
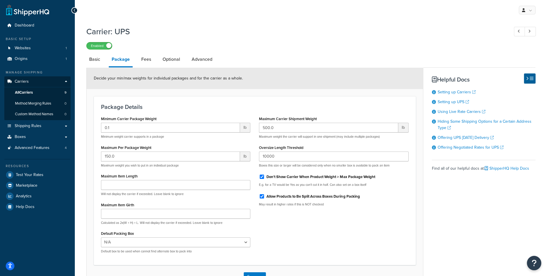
click at [295, 88] on div "Decide your min/max weights for individual packages and for the carrier as a wh…" at bounding box center [255, 78] width 337 height 21
click at [282, 153] on input "10000" at bounding box center [333, 156] width 149 height 10
type input "60"
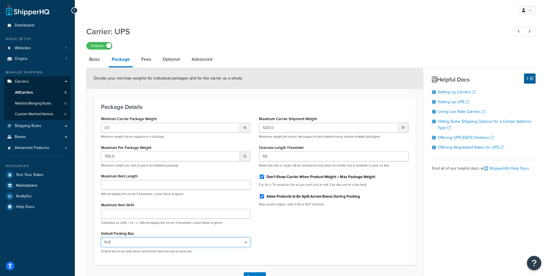
click at [101, 237] on select "N/A BOX - 4x4x6 VX-POLAR VX-BLIZZARD VX- VORTEX USPS-SFRB USPS-LFRB USPS-1GAL-I…" at bounding box center [175, 242] width 149 height 10
click option "BOX - 4x4x8" at bounding box center [0, 0] width 0 height 0
click at [101, 237] on select "N/A BOX - 4x4x6 VX-POLAR VX-BLIZZARD VX- VORTEX USPS-SFRB USPS-LFRB USPS-1GAL-I…" at bounding box center [175, 242] width 149 height 10
select select "442578"
click option "BOX - 4x4x6" at bounding box center [0, 0] width 0 height 0
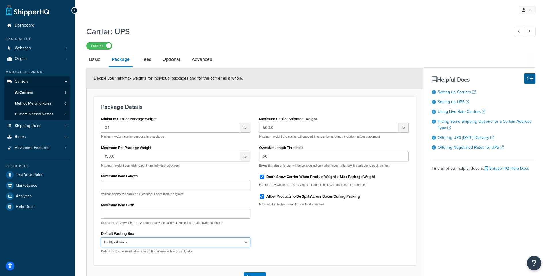
scroll to position [42, 0]
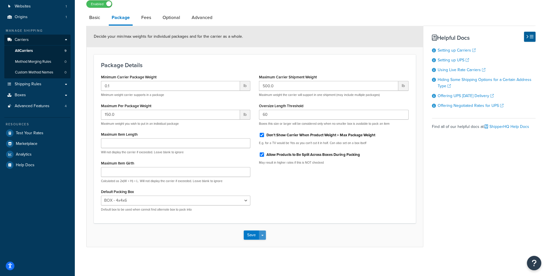
click at [264, 235] on button "Save Dropdown" at bounding box center [262, 234] width 7 height 9
click at [266, 242] on button "Save and Edit" at bounding box center [265, 246] width 42 height 12
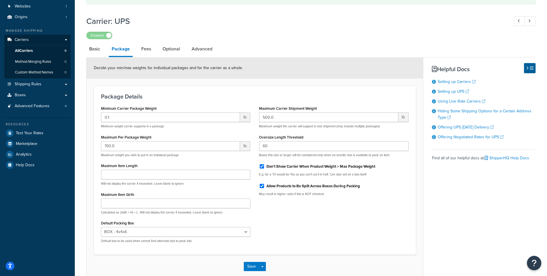
scroll to position [0, 0]
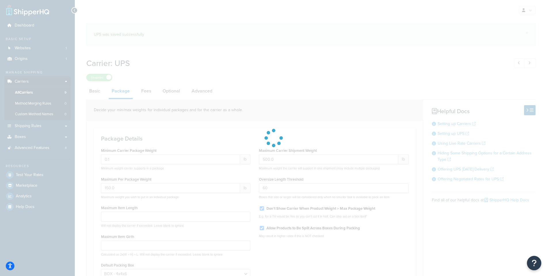
select select "442578"
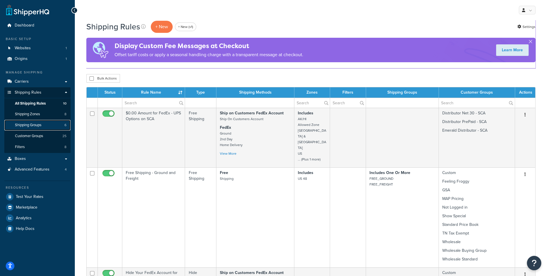
click at [47, 128] on link "Shipping Groups 6" at bounding box center [37, 125] width 66 height 11
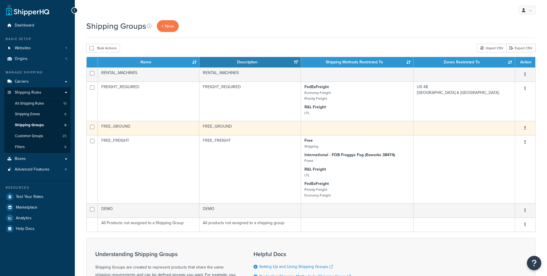
click at [160, 130] on td "FREE_GROUND" at bounding box center [149, 128] width 102 height 14
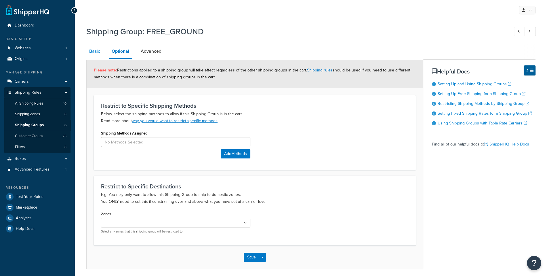
click at [96, 56] on link "Basic" at bounding box center [94, 51] width 17 height 14
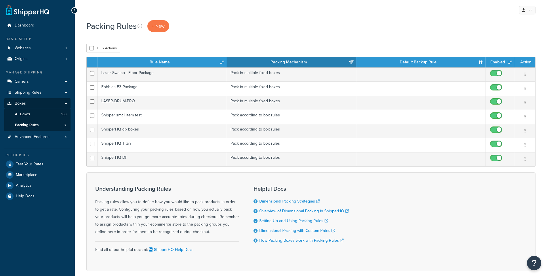
click at [161, 152] on td "ShipperHQ BF" at bounding box center [162, 159] width 129 height 14
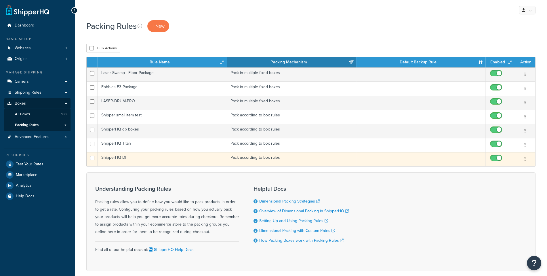
click at [155, 160] on td "ShipperHQ BF" at bounding box center [162, 159] width 129 height 14
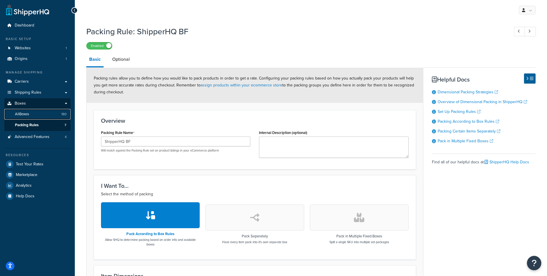
click at [48, 116] on link "All Boxes 180" at bounding box center [37, 114] width 66 height 11
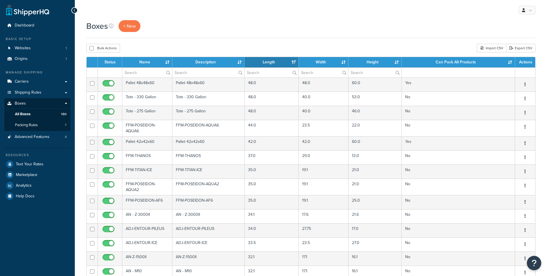
select select "1000"
click at [150, 73] on input "text" at bounding box center [147, 73] width 50 height 10
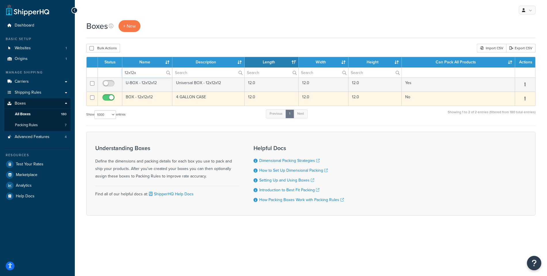
type input "12x12x"
click at [149, 96] on td "BOX - 12x12x12" at bounding box center [147, 99] width 50 height 14
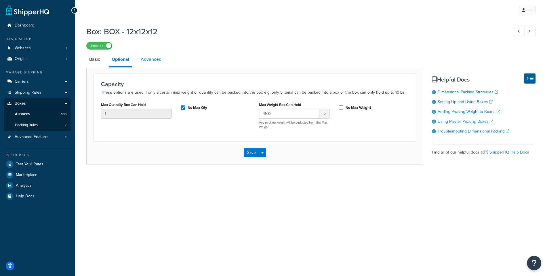
click at [156, 57] on link "Advanced" at bounding box center [151, 59] width 26 height 14
select select "55"
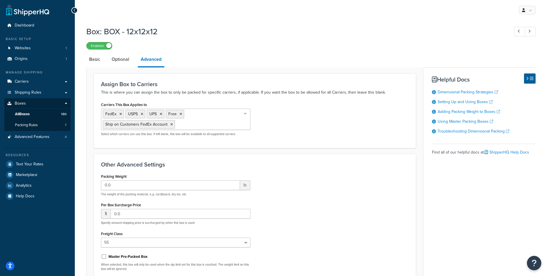
click at [102, 70] on div "Assign Box to Carriers This is where you can assign the box to only be packed f…" at bounding box center [254, 196] width 337 height 258
click at [98, 62] on link "Basic" at bounding box center [94, 59] width 17 height 14
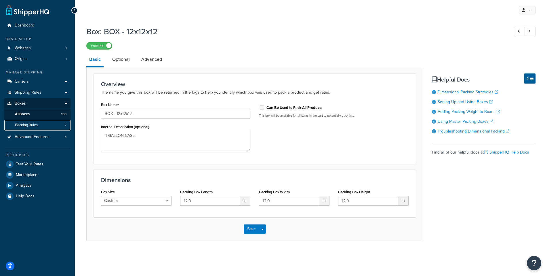
click at [46, 125] on link "Packing Rules 7" at bounding box center [37, 125] width 66 height 11
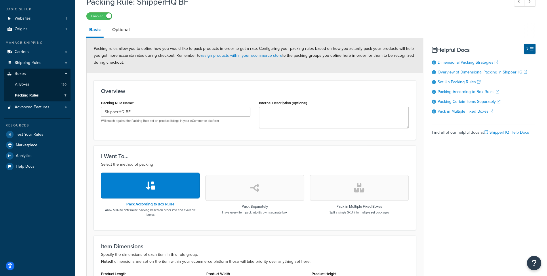
scroll to position [13, 0]
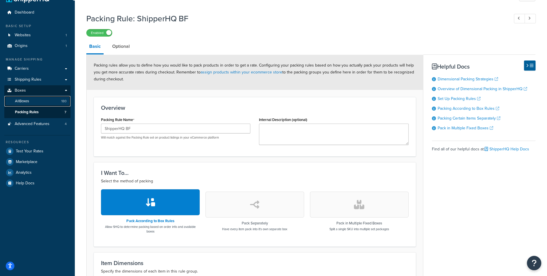
click at [59, 99] on link "All Boxes 180" at bounding box center [37, 101] width 66 height 11
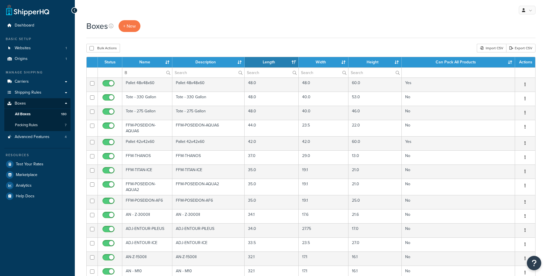
select select "1000"
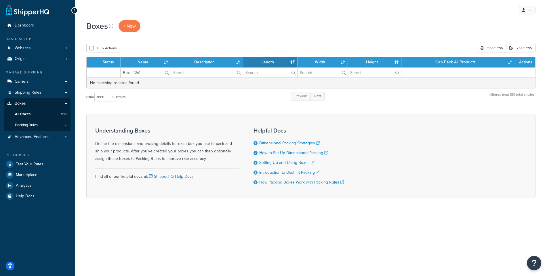
drag, startPoint x: 134, startPoint y: 72, endPoint x: 93, endPoint y: 70, distance: 40.6
click at [121, 71] on input "Box - 12x1" at bounding box center [146, 73] width 50 height 10
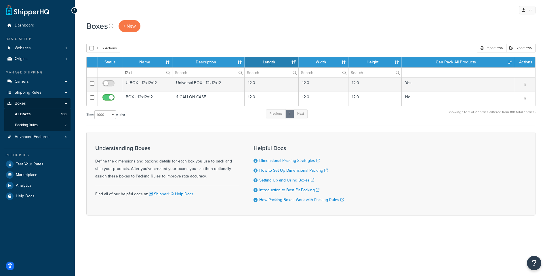
click at [144, 72] on input "12x1" at bounding box center [147, 73] width 50 height 10
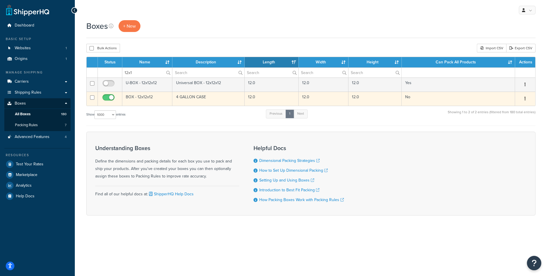
type input "12x1"
click at [145, 102] on td "BOX - 12x12x12" at bounding box center [147, 99] width 50 height 14
